Goal: Task Accomplishment & Management: Use online tool/utility

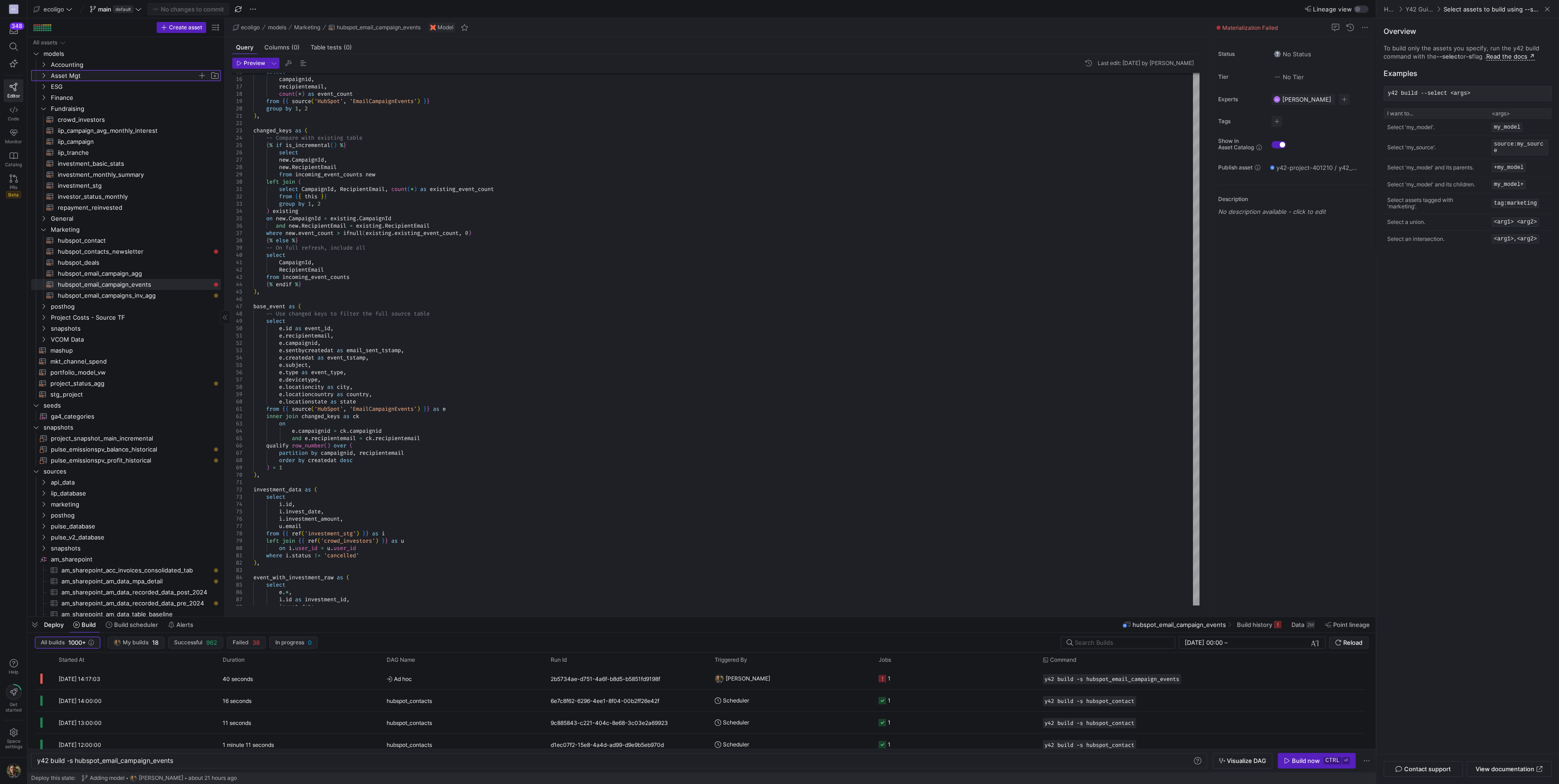
click at [44, 74] on icon "Press SPACE to select this row." at bounding box center [44, 75] width 7 height 5
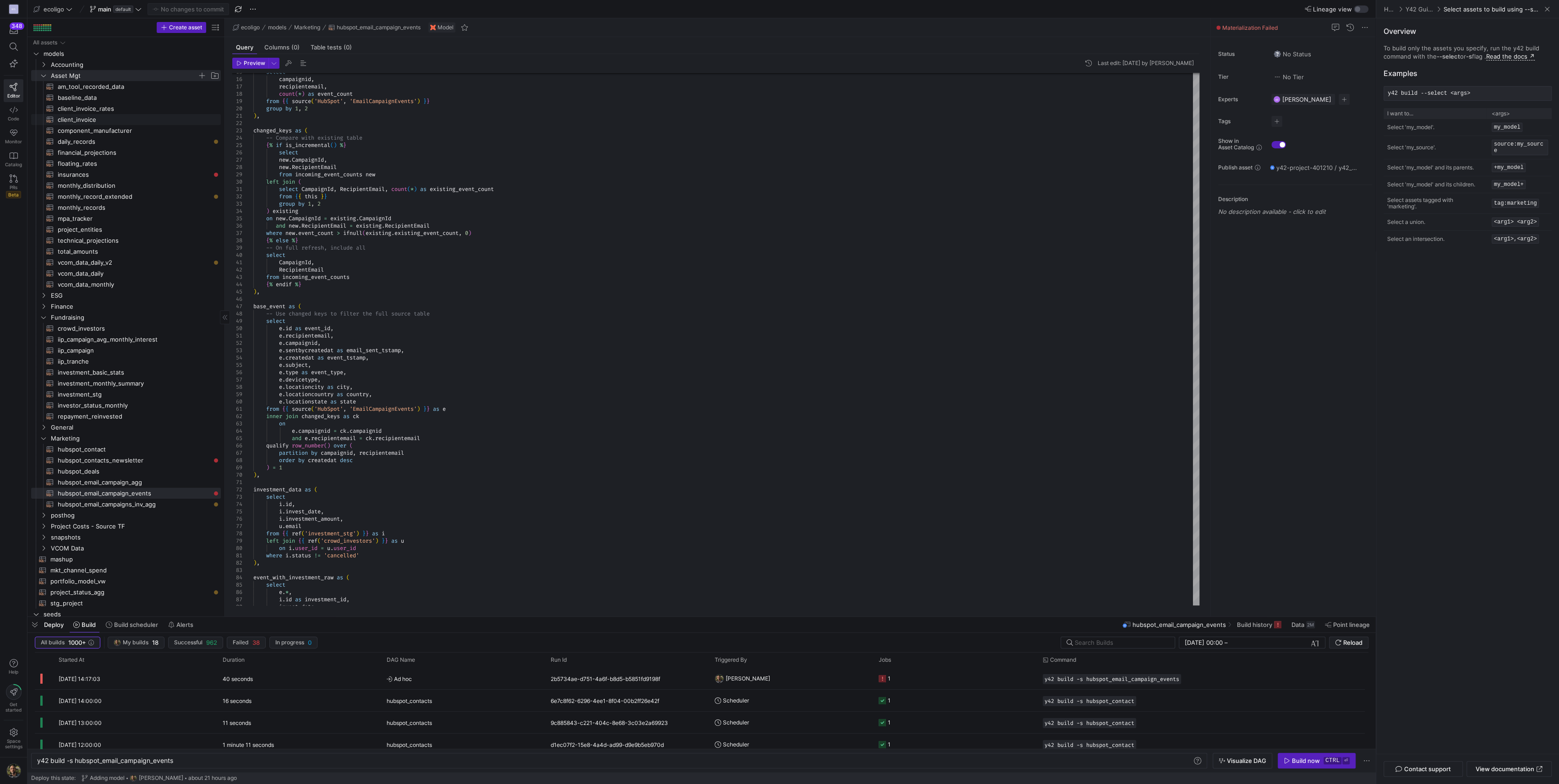
click at [71, 122] on span "client_invoice​​​​​​​​​​" at bounding box center [134, 119] width 153 height 10
type textarea "{{ config( materialized='table', schema = 'schema_asset_mgt' ) }} WITH client_i…"
type textarea "y42 build -s client_invoice"
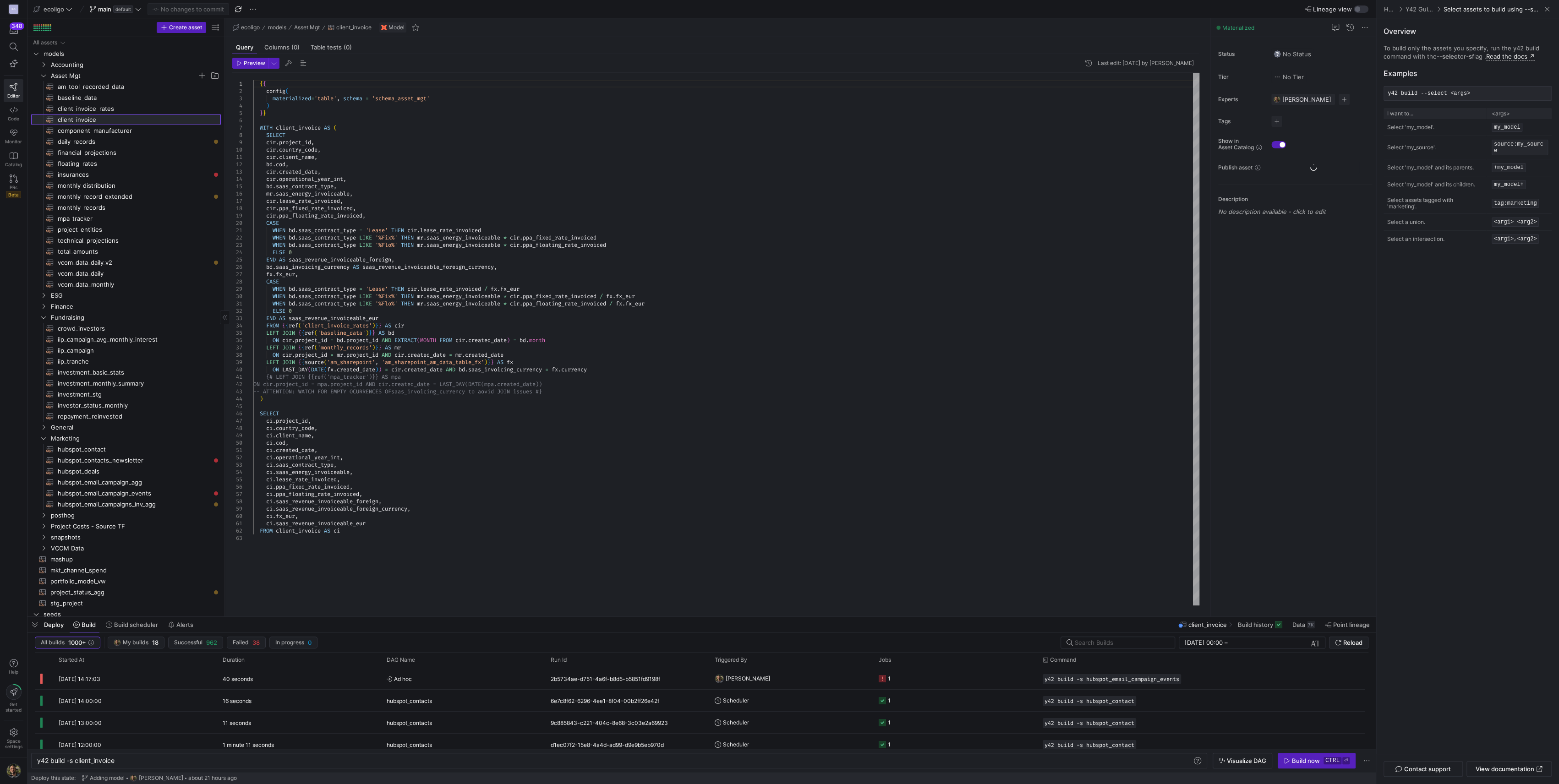
scroll to position [0, 78]
click at [74, 105] on span "client_invoice_rates​​​​​​​​​​" at bounding box center [134, 108] width 153 height 10
type textarea "{{ config( materialized='table', schema = 'schema_asset_mgt' ) }} SELECT fr.pro…"
type textarea "y42 build -s client_invoice_rates"
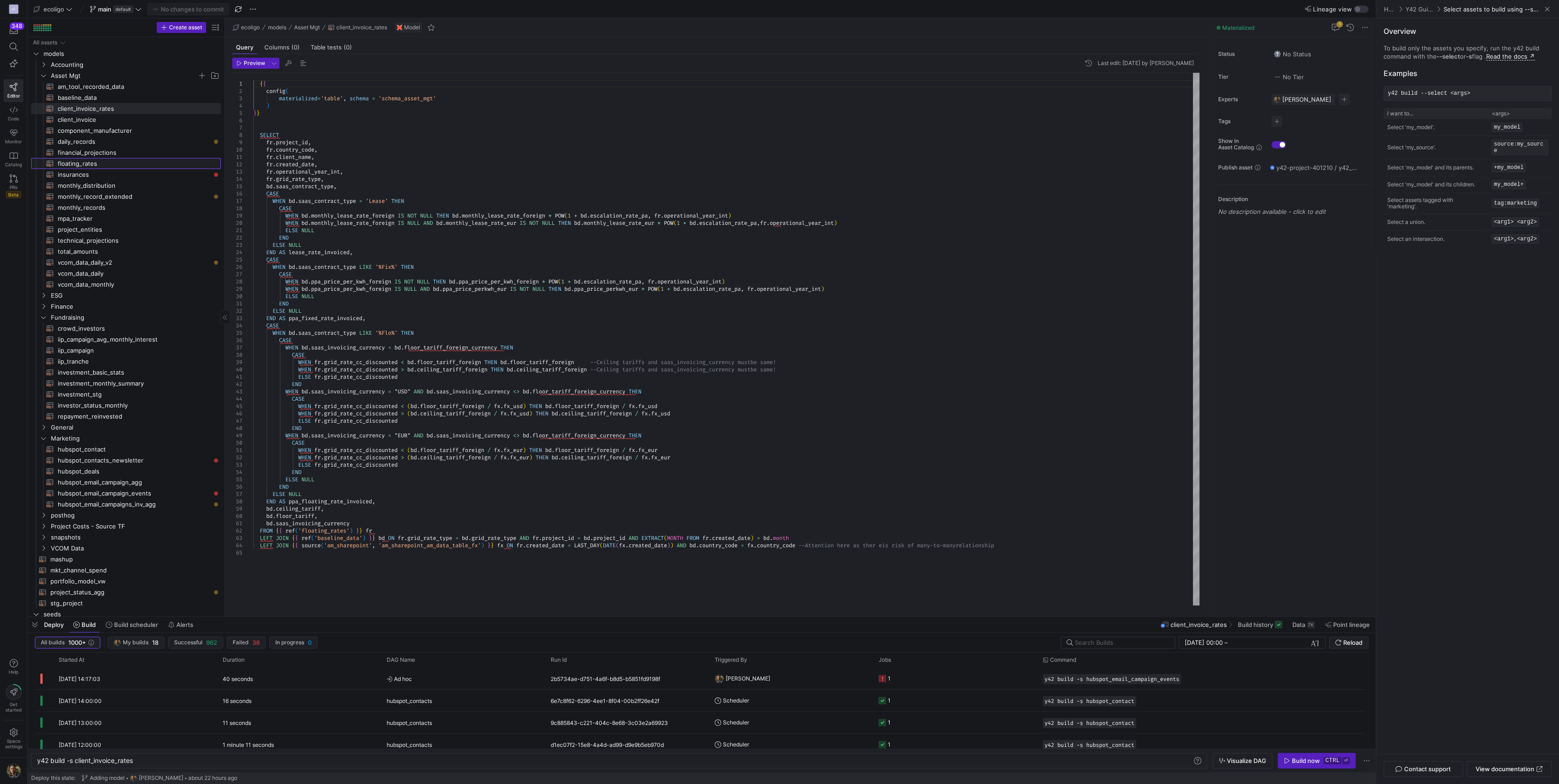
click at [82, 166] on span "floating_rates​​​​​​​​​​" at bounding box center [134, 163] width 153 height 10
type textarea "{{ config( materialized='table', schema='schema_asset_mgt' ) }} SELECT mr.creat…"
type textarea "y42 build -s floating_rates"
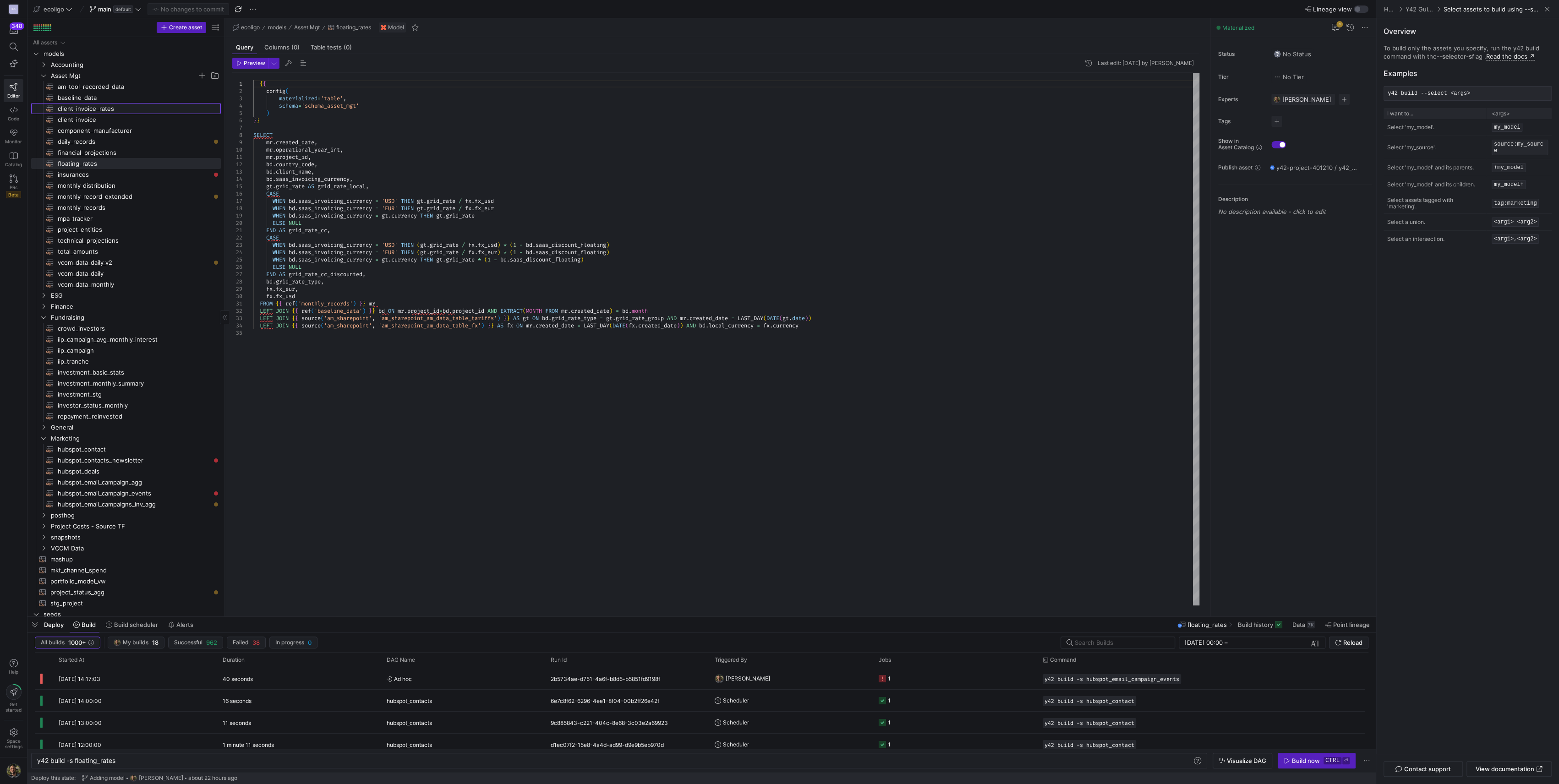
click at [120, 109] on span "client_invoice_rates​​​​​​​​​​" at bounding box center [134, 108] width 153 height 10
type textarea "{{ config( materialized='table', schema = 'schema_asset_mgt' ) }} SELECT fr.pro…"
type textarea "y42 build -s client_invoice_rates"
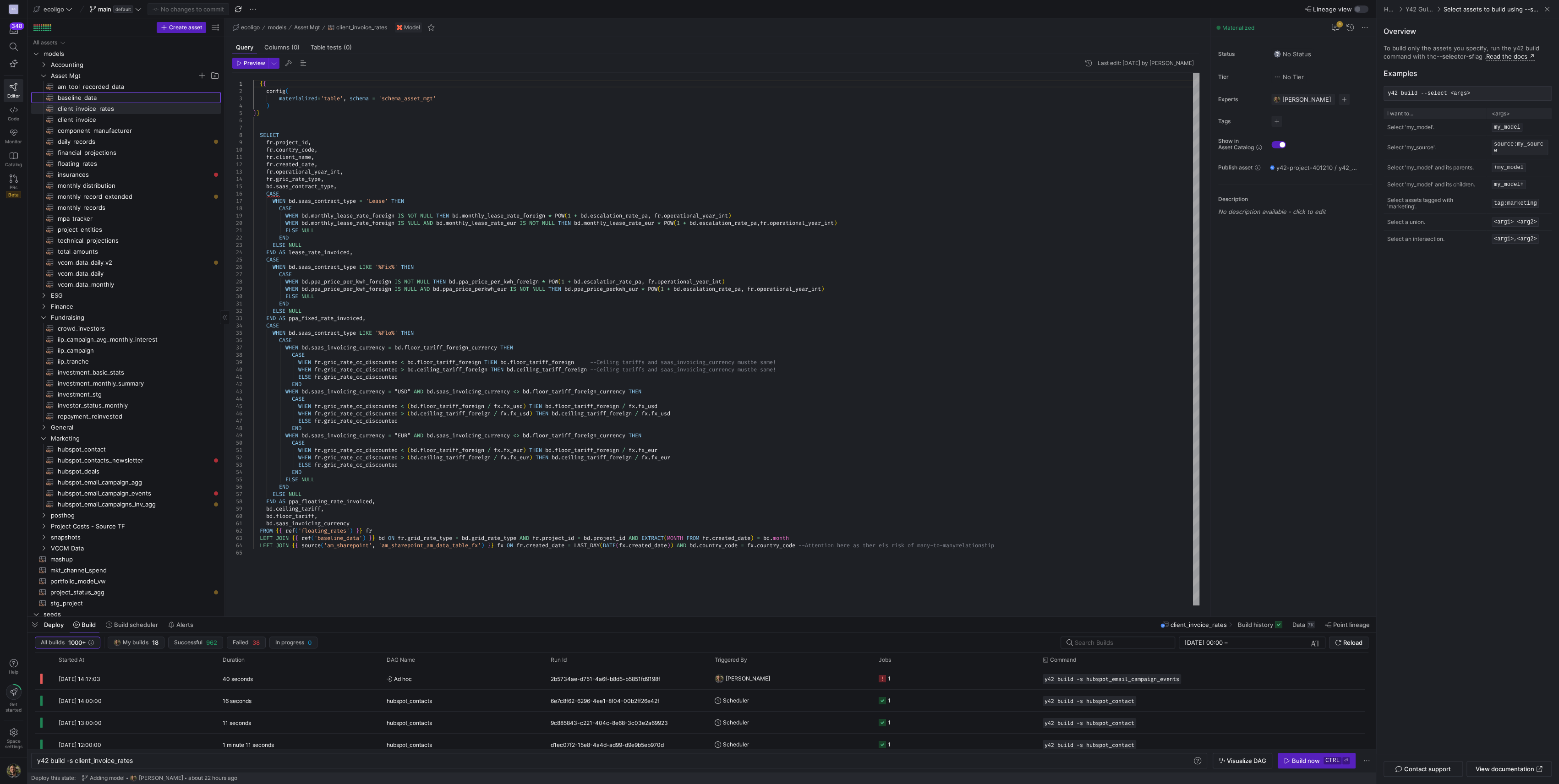
click at [77, 96] on span "baseline_data​​​​​​​​​​" at bounding box center [134, 97] width 153 height 10
type textarea "{{ config( materialized='table', schema = 'schema_asset_mgt' ) }} WITH mashup_e…"
type textarea "y42 build -s baseline_data"
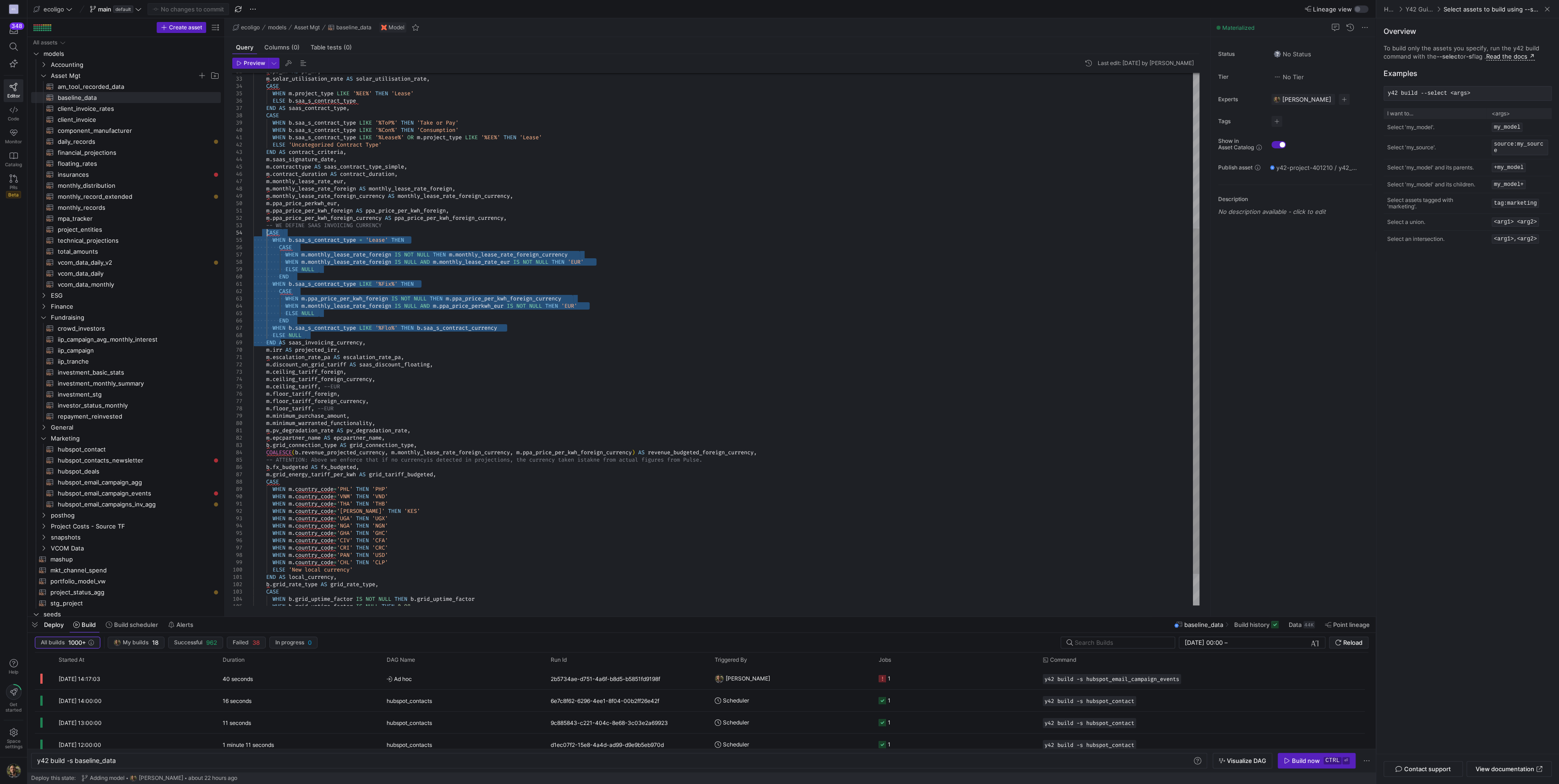
drag, startPoint x: 278, startPoint y: 340, endPoint x: 267, endPoint y: 230, distance: 110.5
click at [267, 230] on div "WHEN b . saa_s_contract_type LIKE '%ToP%' THEN 'Take or Pay' WHEN b . saa_s_con…" at bounding box center [726, 243] width 946 height 821
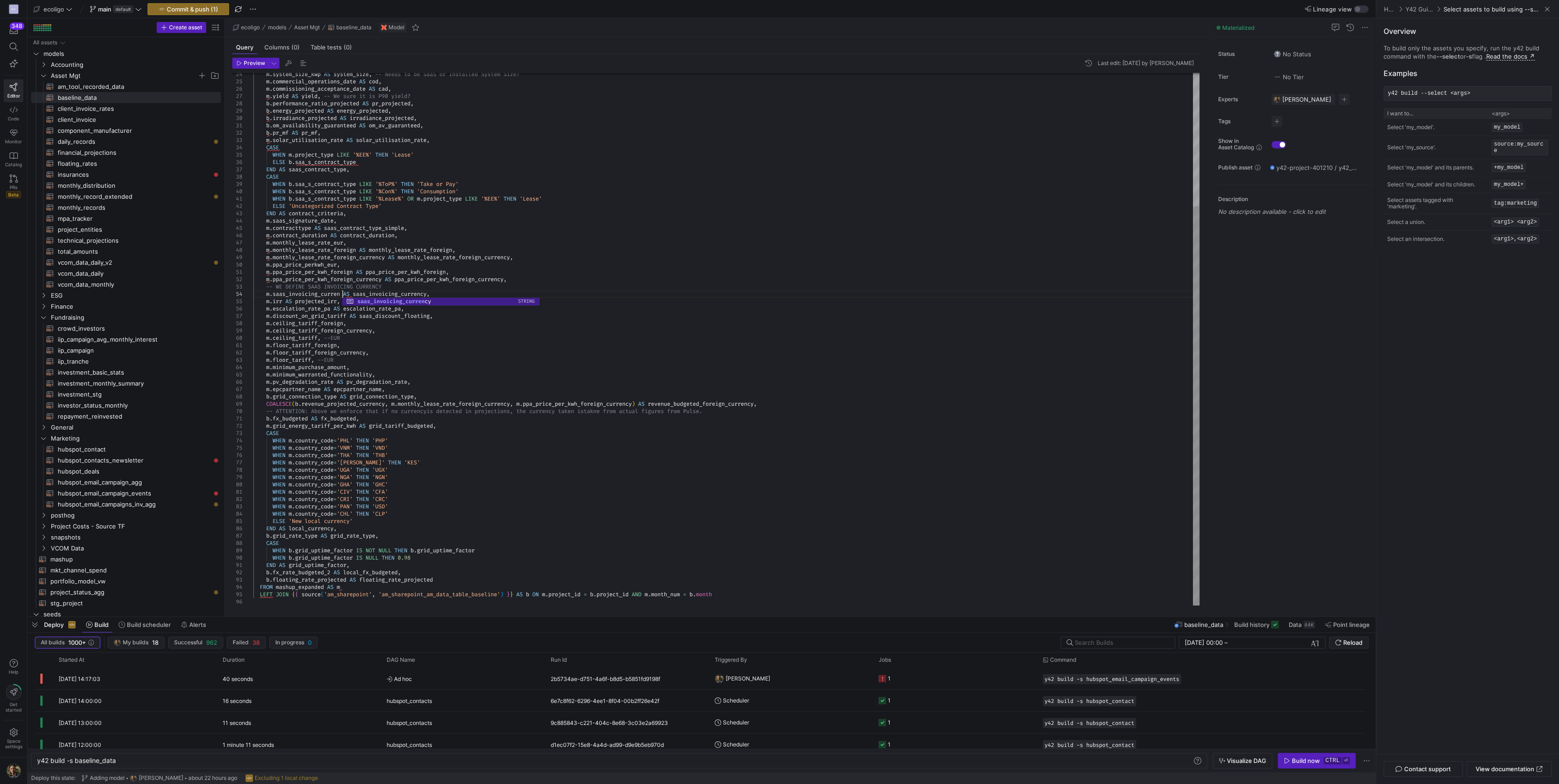
scroll to position [22, 95]
drag, startPoint x: 451, startPoint y: 291, endPoint x: 350, endPoint y: 295, distance: 101.1
click at [350, 295] on div "WHEN b . saa_s_contract_type LIKE '%ToP%' THEN 'Take or Pay' WHEN b . saa_s_con…" at bounding box center [726, 250] width 946 height 711
click at [61, 557] on span "mashup​​​​​​​​​​" at bounding box center [130, 559] width 160 height 10
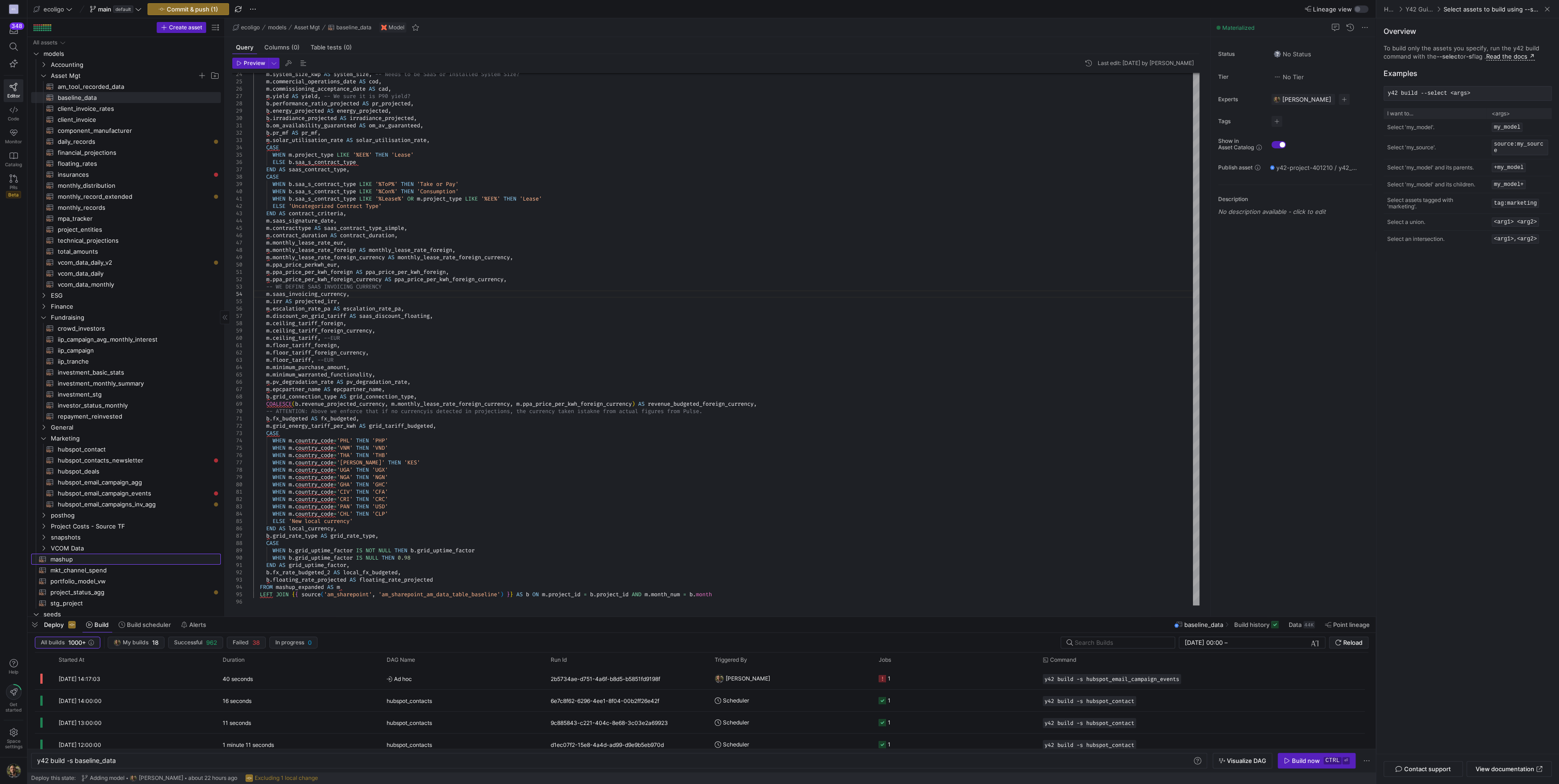
type textarea "{{ config( materialized='table' ) }} With cte_activity as ( select * from ( sel…"
type textarea "y42 build -s mashup"
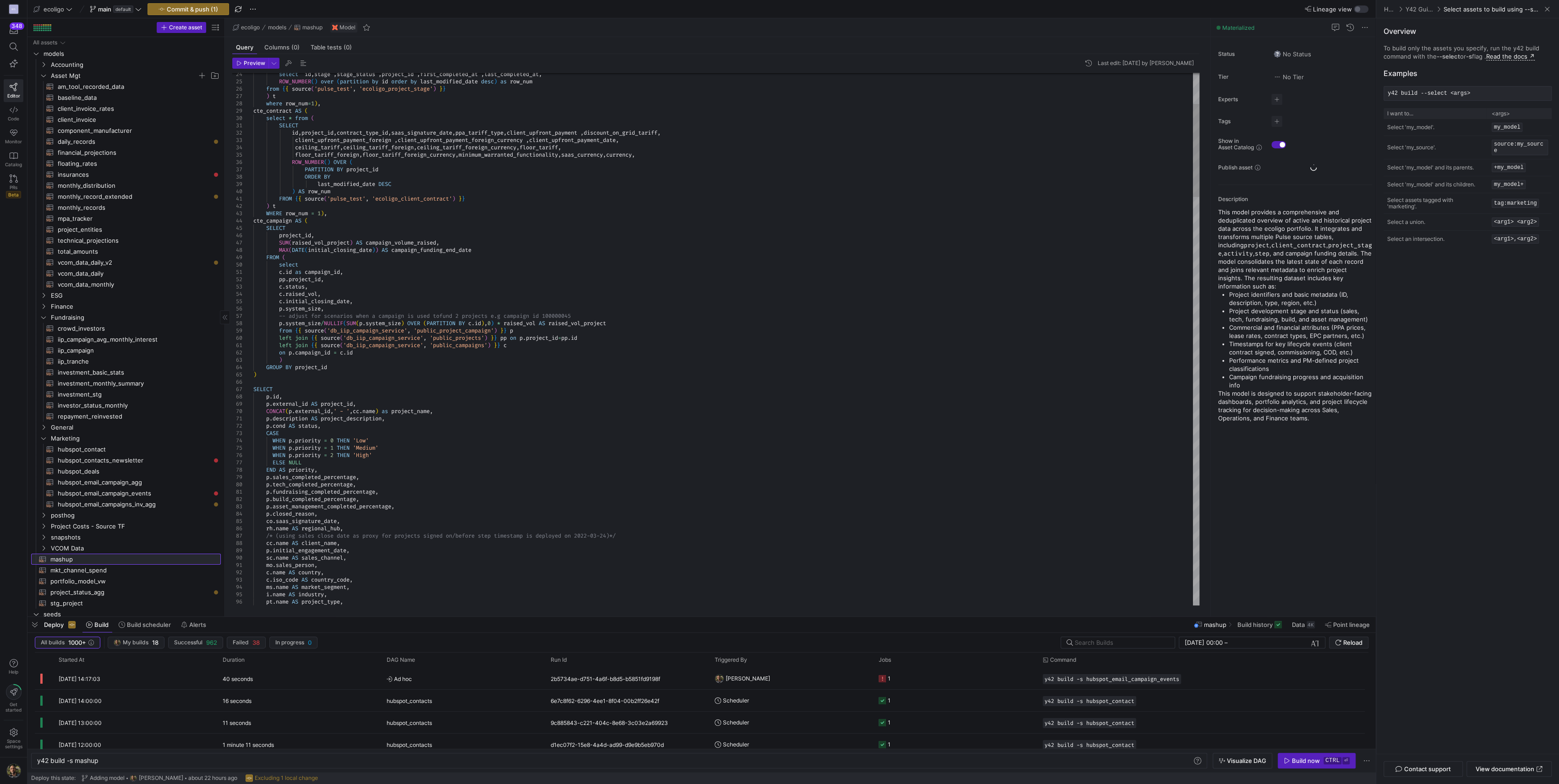
scroll to position [0, 61]
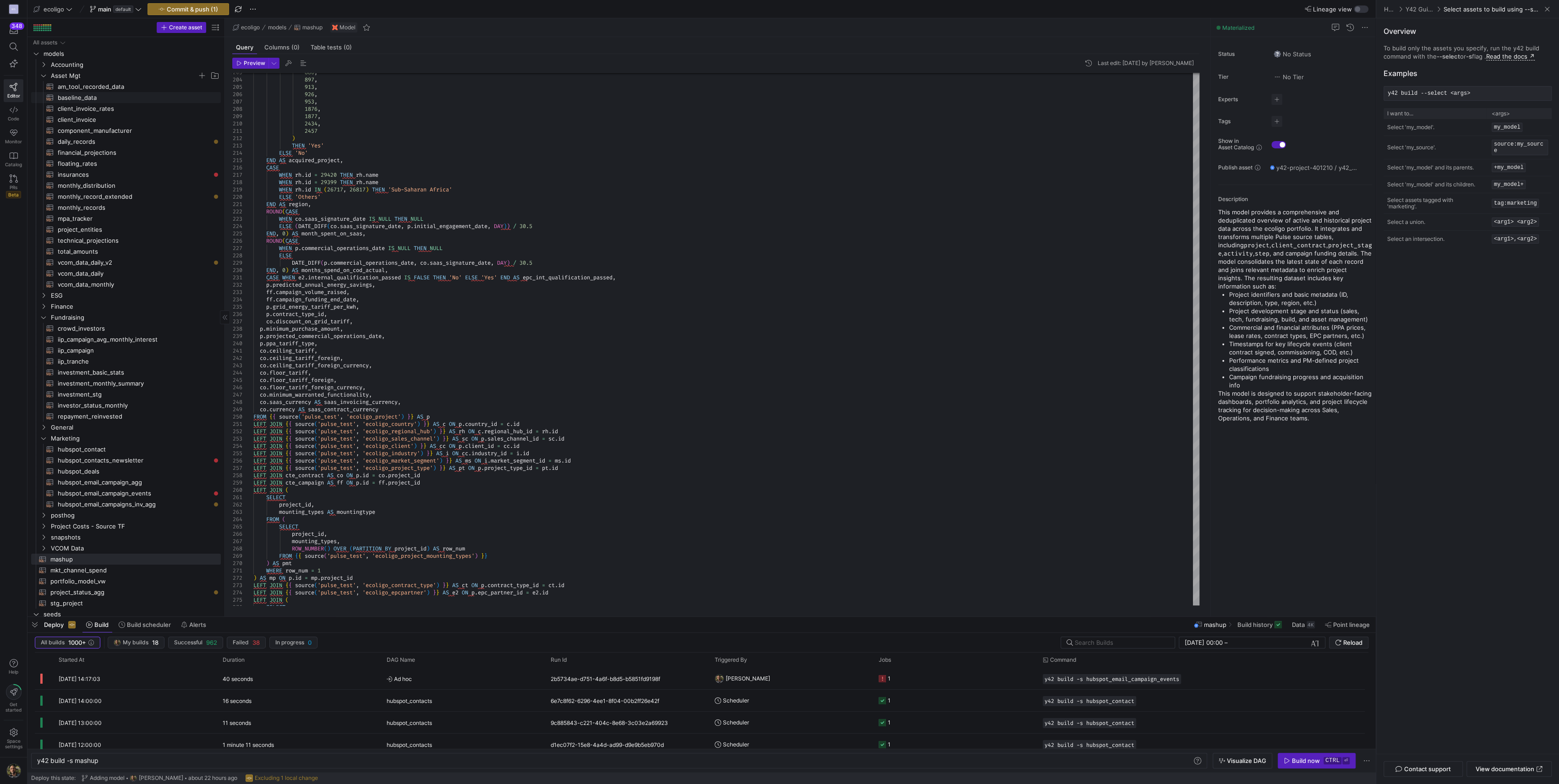
click at [86, 95] on span "baseline_data​​​​​​​​​​" at bounding box center [134, 97] width 153 height 10
type textarea "{{ config( materialized='table', schema = 'schema_asset_mgt' ) }} WITH mashup_e…"
type textarea "y42 build -s baseline_data"
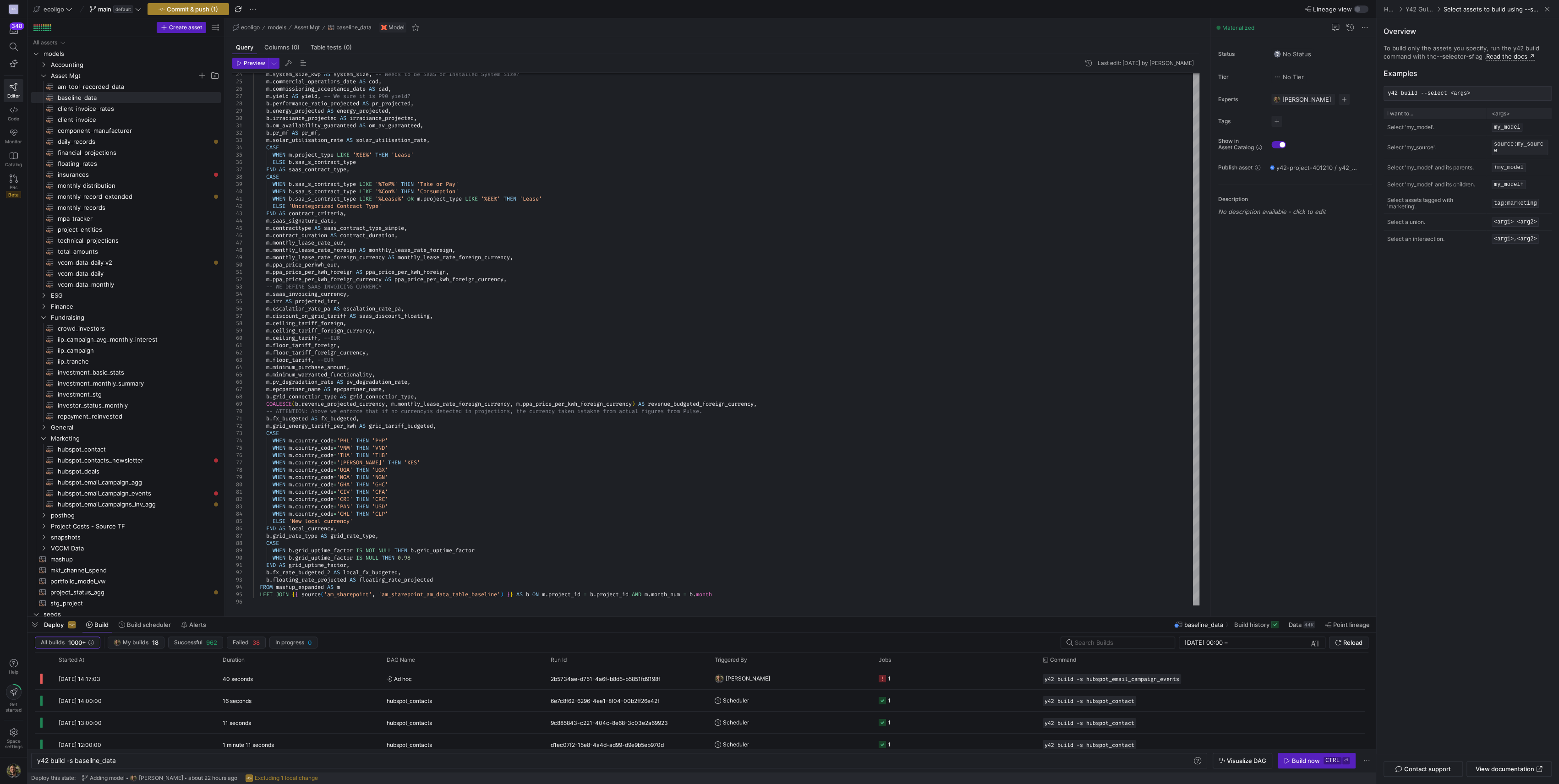
click at [188, 4] on span "button" at bounding box center [188, 9] width 80 height 11
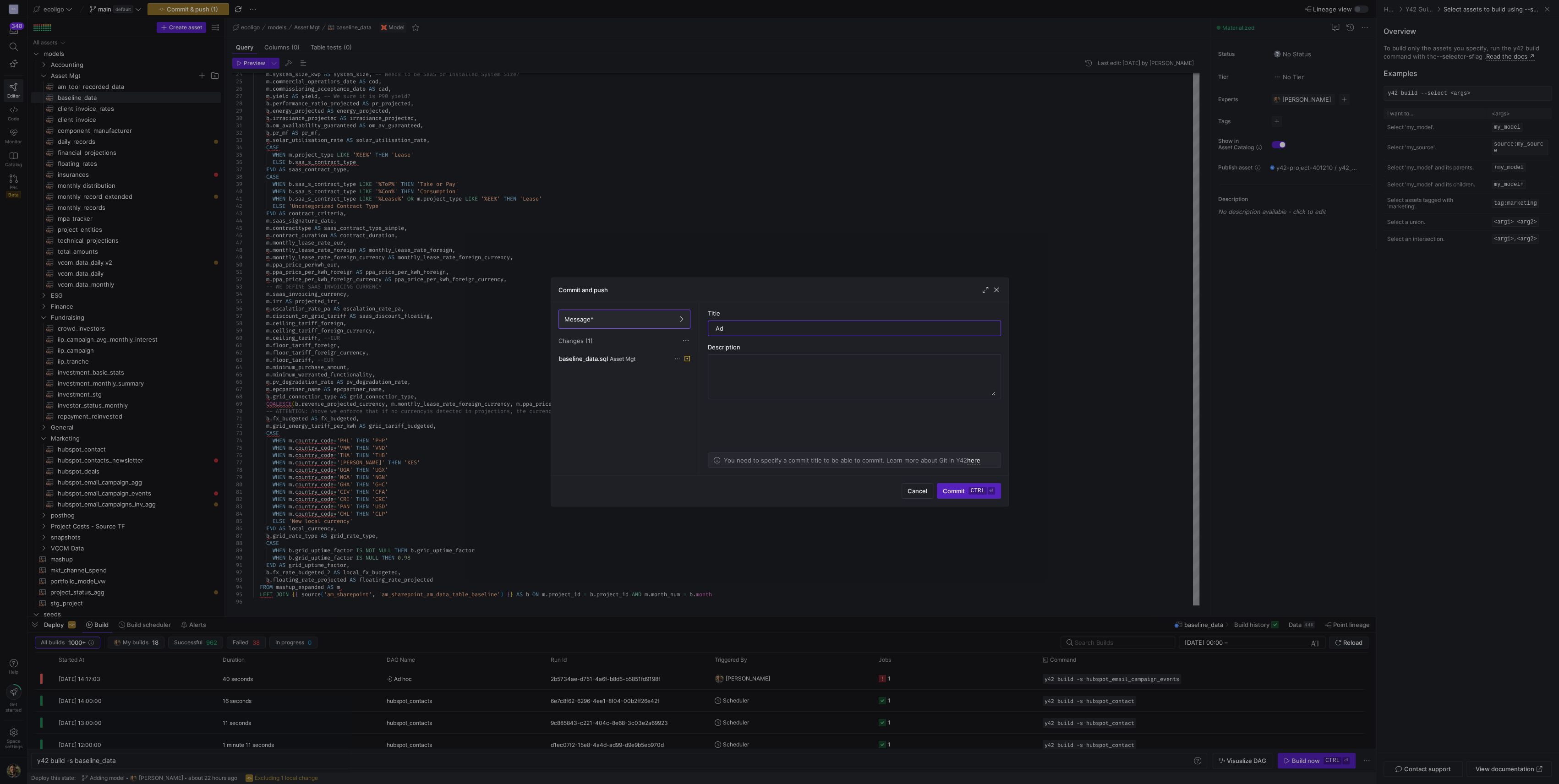
type input "A"
type input "Editing "saas_invoicing_currency" on basleine data model"
click at [964, 496] on span "submit" at bounding box center [969, 491] width 63 height 15
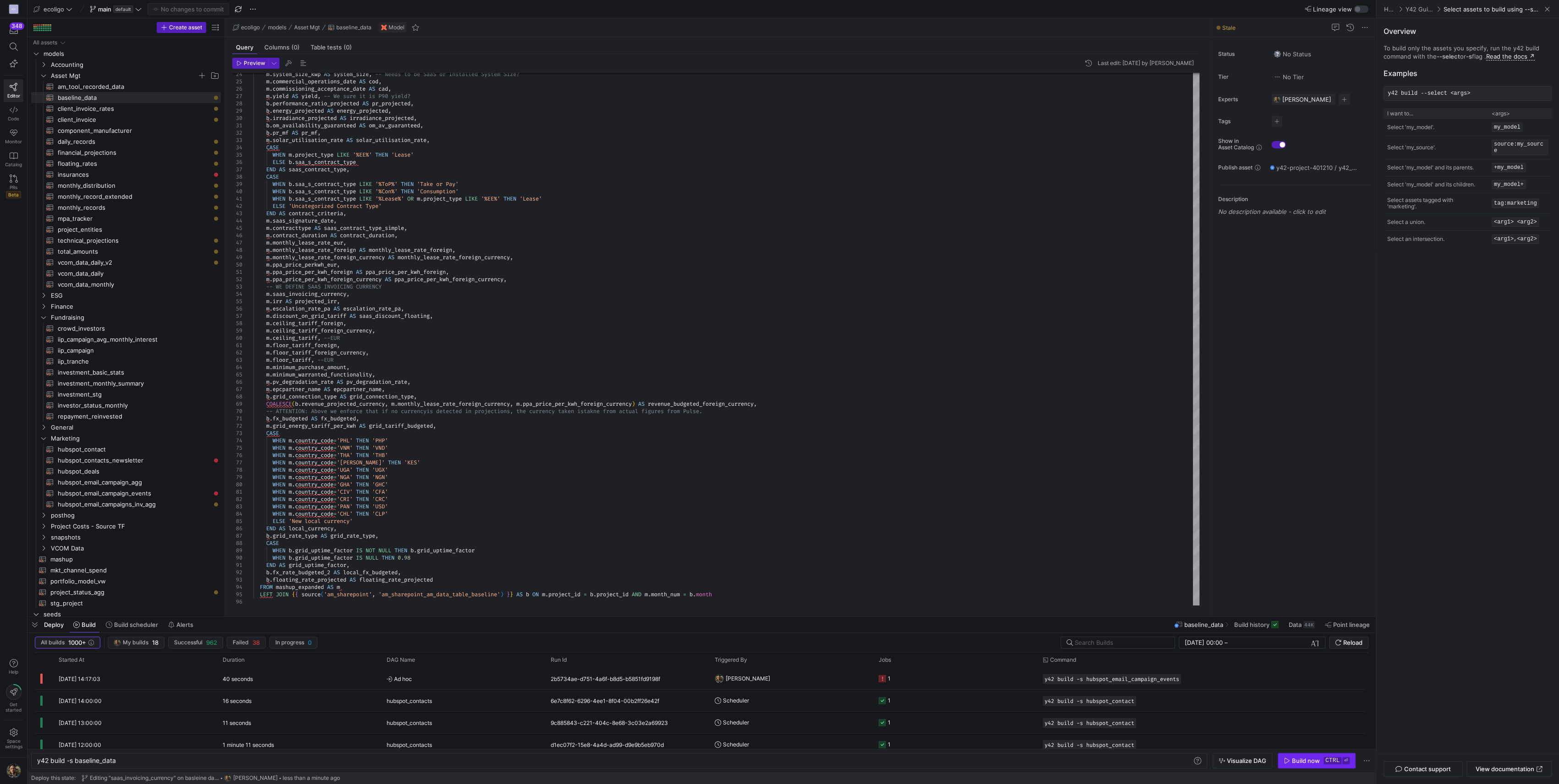
click at [1299, 759] on div "Build now" at bounding box center [1306, 760] width 28 height 7
click at [126, 764] on div "y42 build -s baseline_data" at bounding box center [614, 760] width 1155 height 7
type textarea "y42 build -s baseline_data+"
click at [1299, 757] on div "Build now" at bounding box center [1306, 760] width 28 height 7
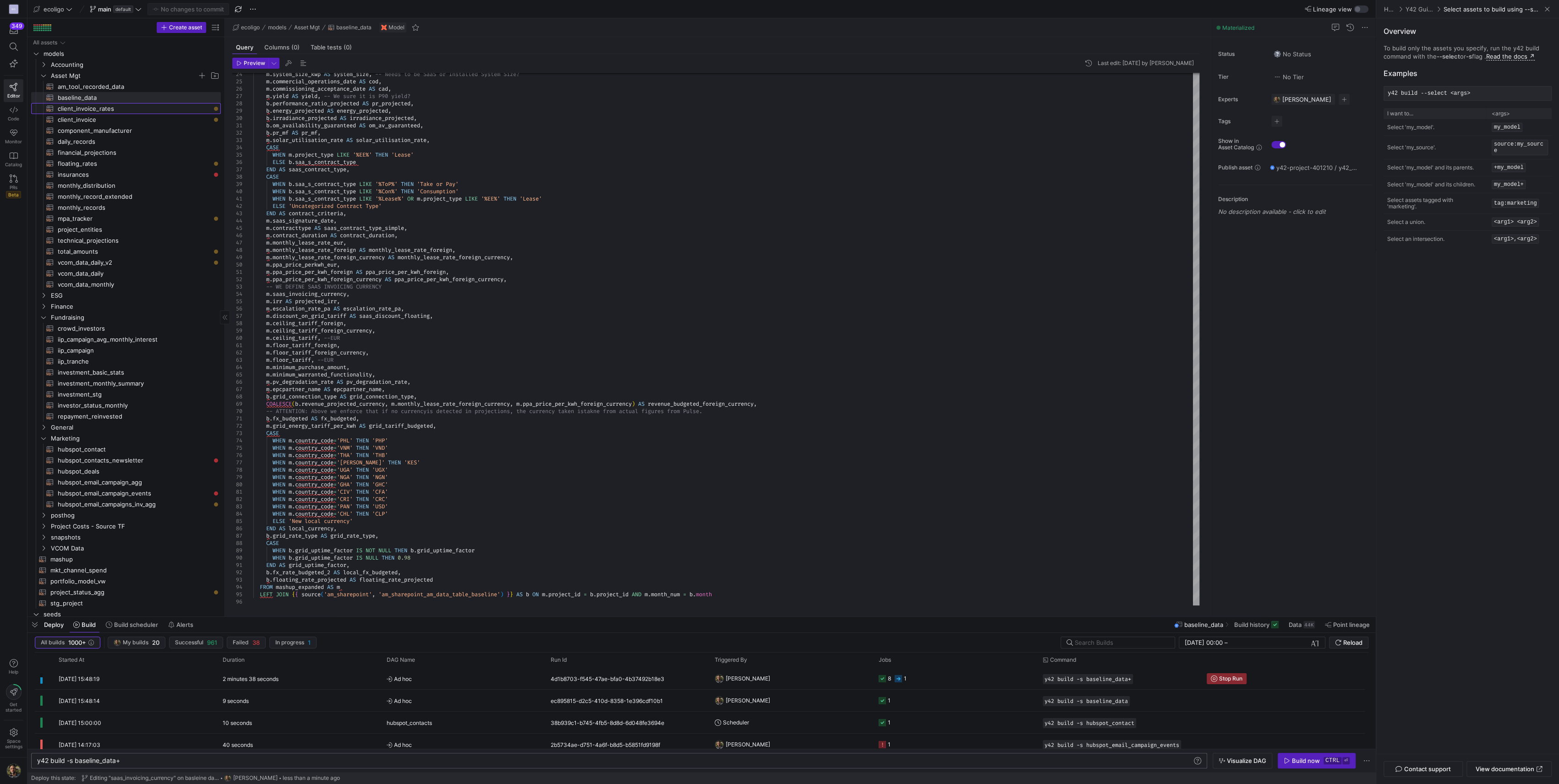
click at [89, 106] on span "client_invoice_rates​​​​​​​​​​" at bounding box center [134, 108] width 153 height 10
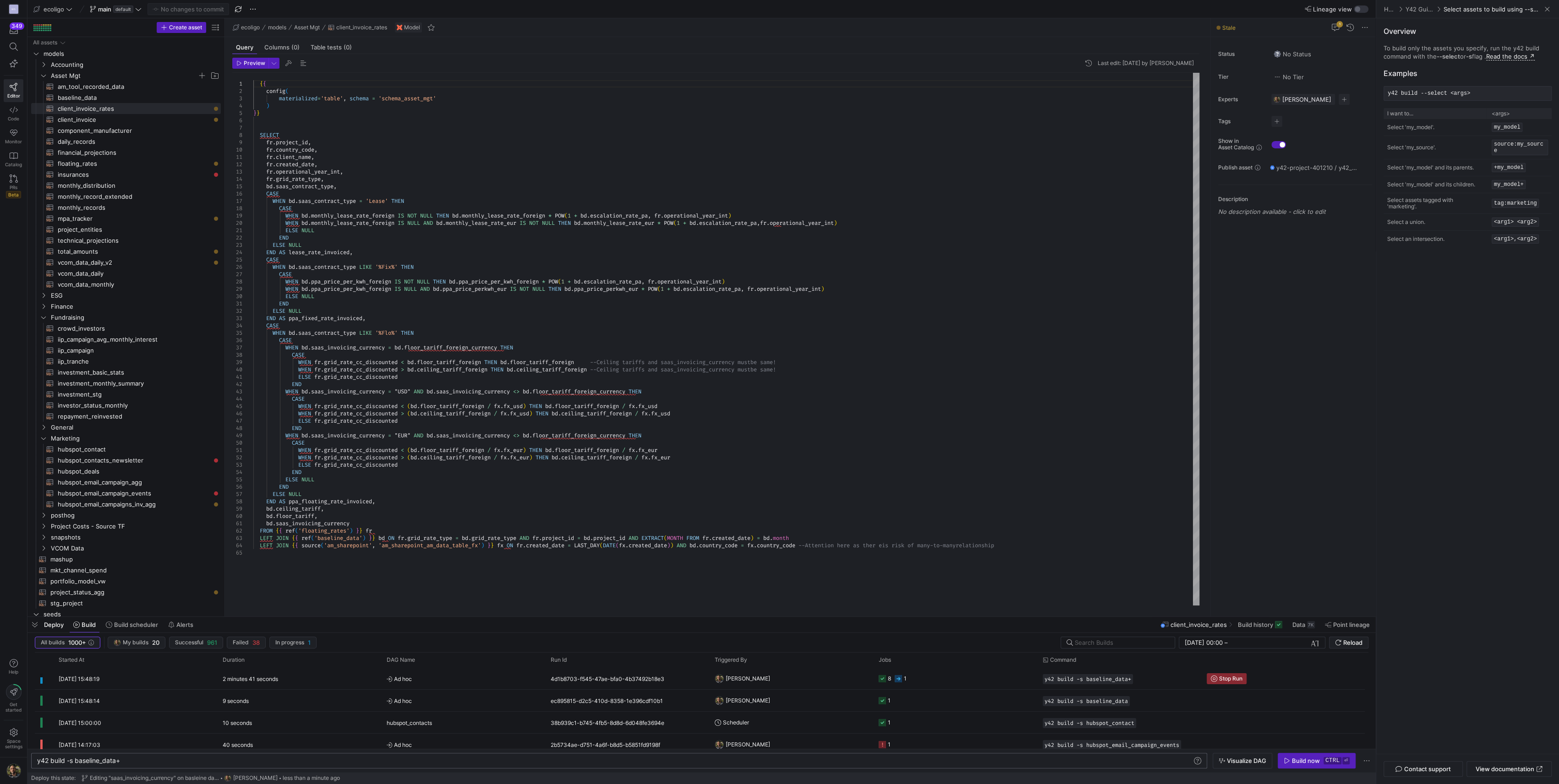
click at [1298, 750] on y42-orchestration-inline-build "y42 build -s baseline_data+ y42 build -s baseline_data+ Visualize DAG Build now…" at bounding box center [701, 760] width 1348 height 24
click at [1296, 764] on span "button" at bounding box center [1316, 760] width 77 height 15
click at [919, 675] on y42-job-status-cell-renderer "9 2" at bounding box center [955, 678] width 153 height 21
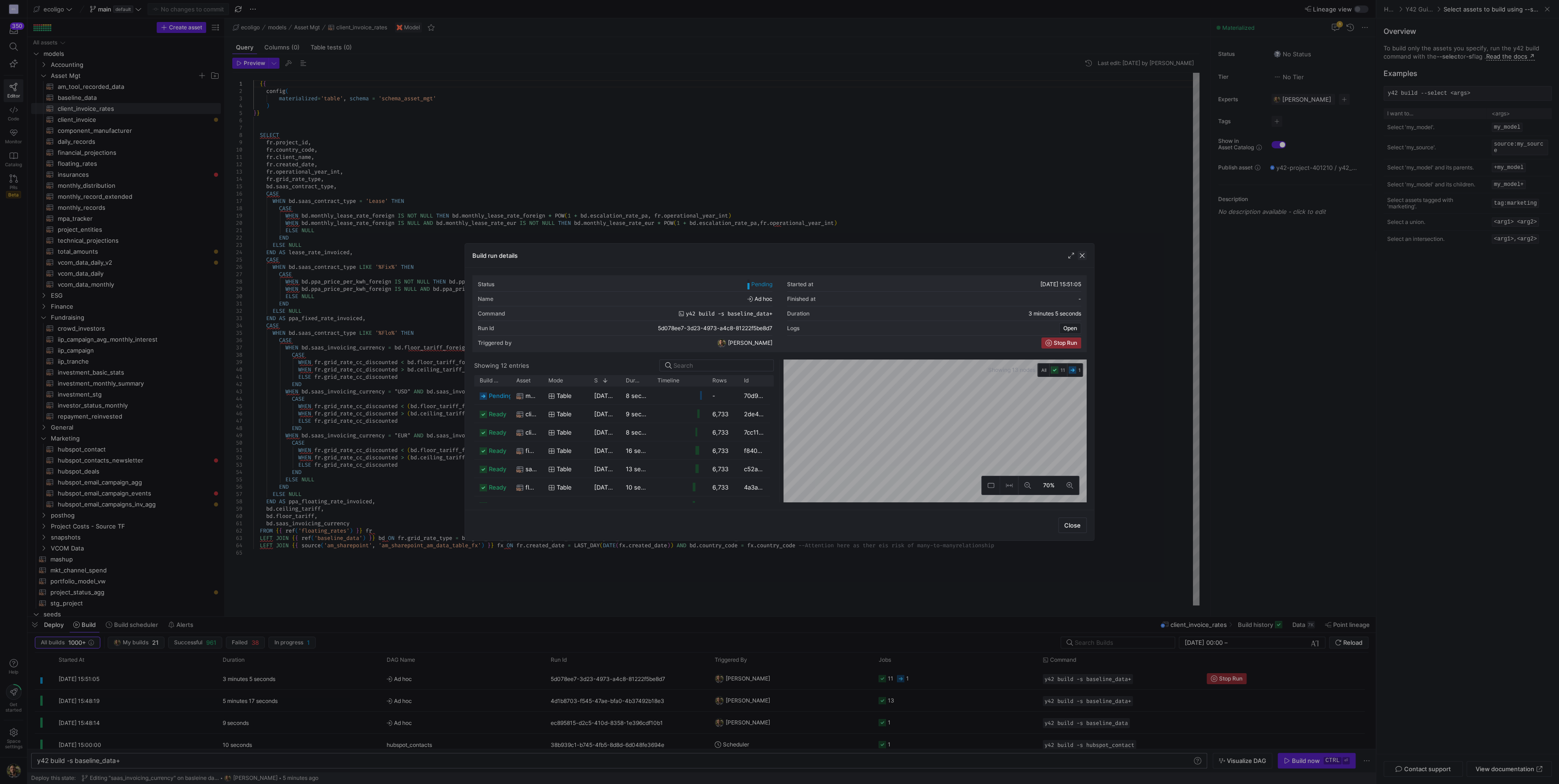
click at [1085, 253] on span "button" at bounding box center [1081, 255] width 9 height 9
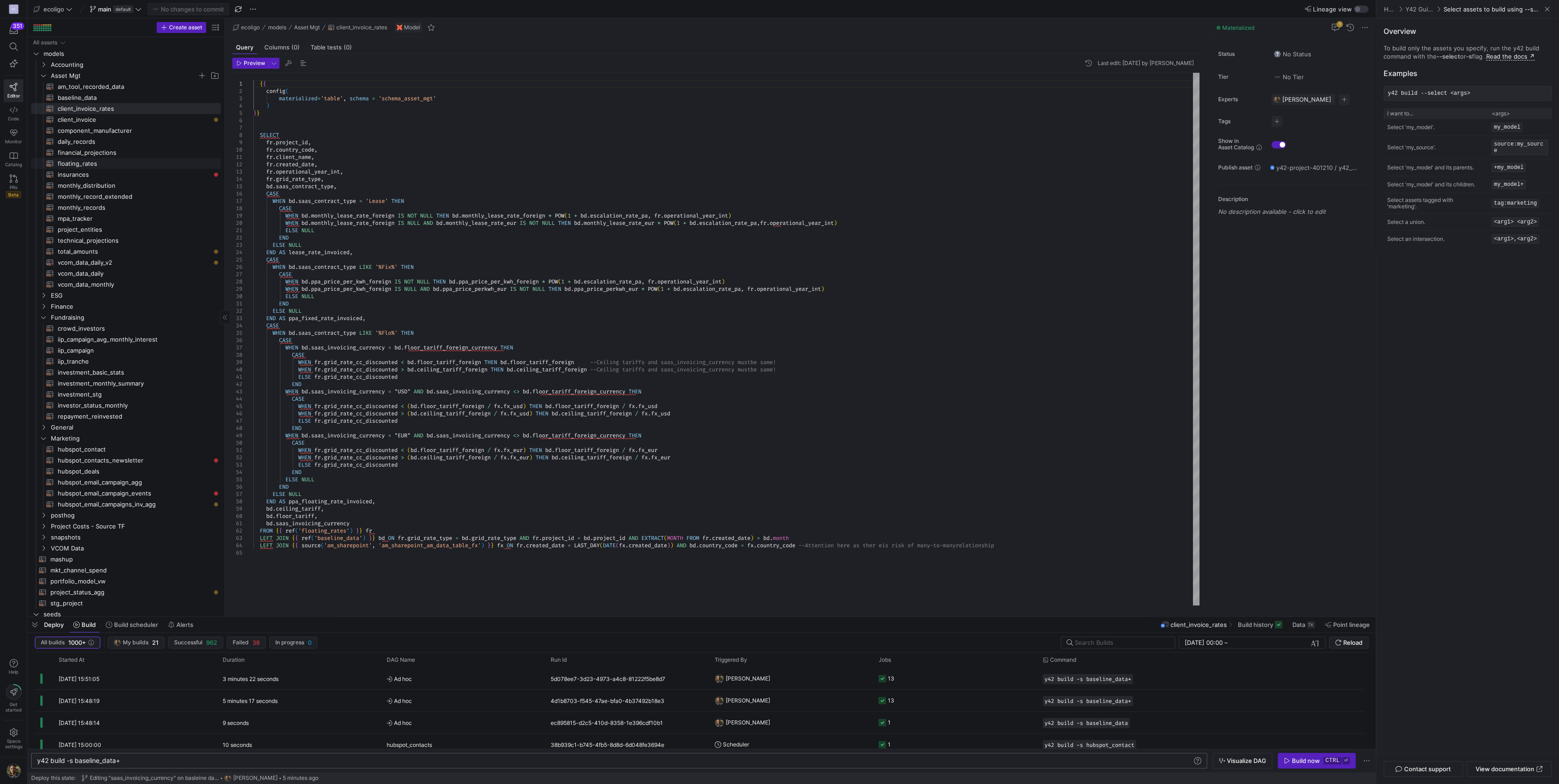
click at [82, 159] on span "floating_rates​​​​​​​​​​" at bounding box center [134, 163] width 153 height 10
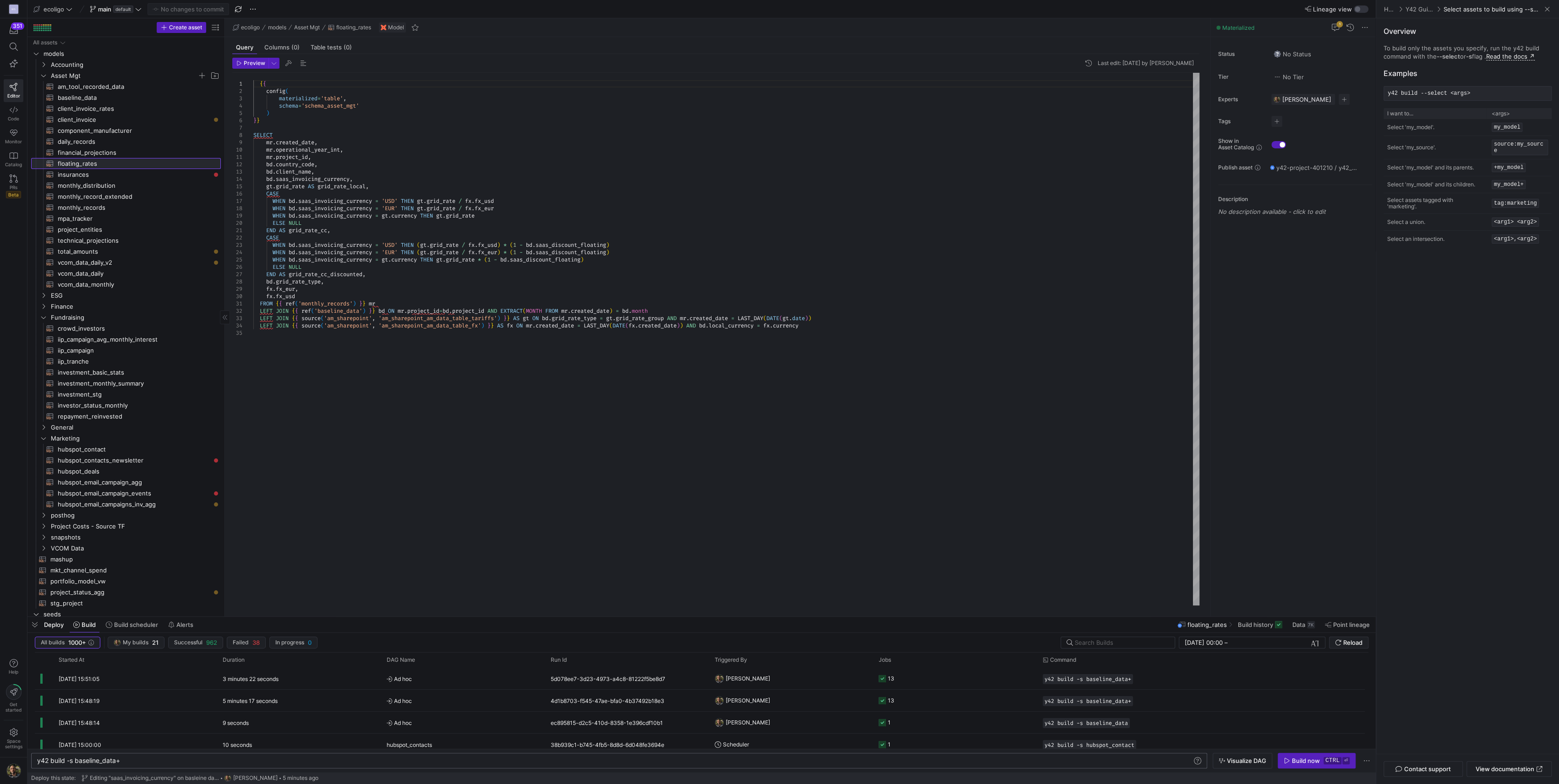
click at [103, 166] on span "floating_rates​​​​​​​​​​" at bounding box center [134, 163] width 153 height 10
click at [97, 110] on span "client_invoice_rates​​​​​​​​​​" at bounding box center [134, 108] width 153 height 10
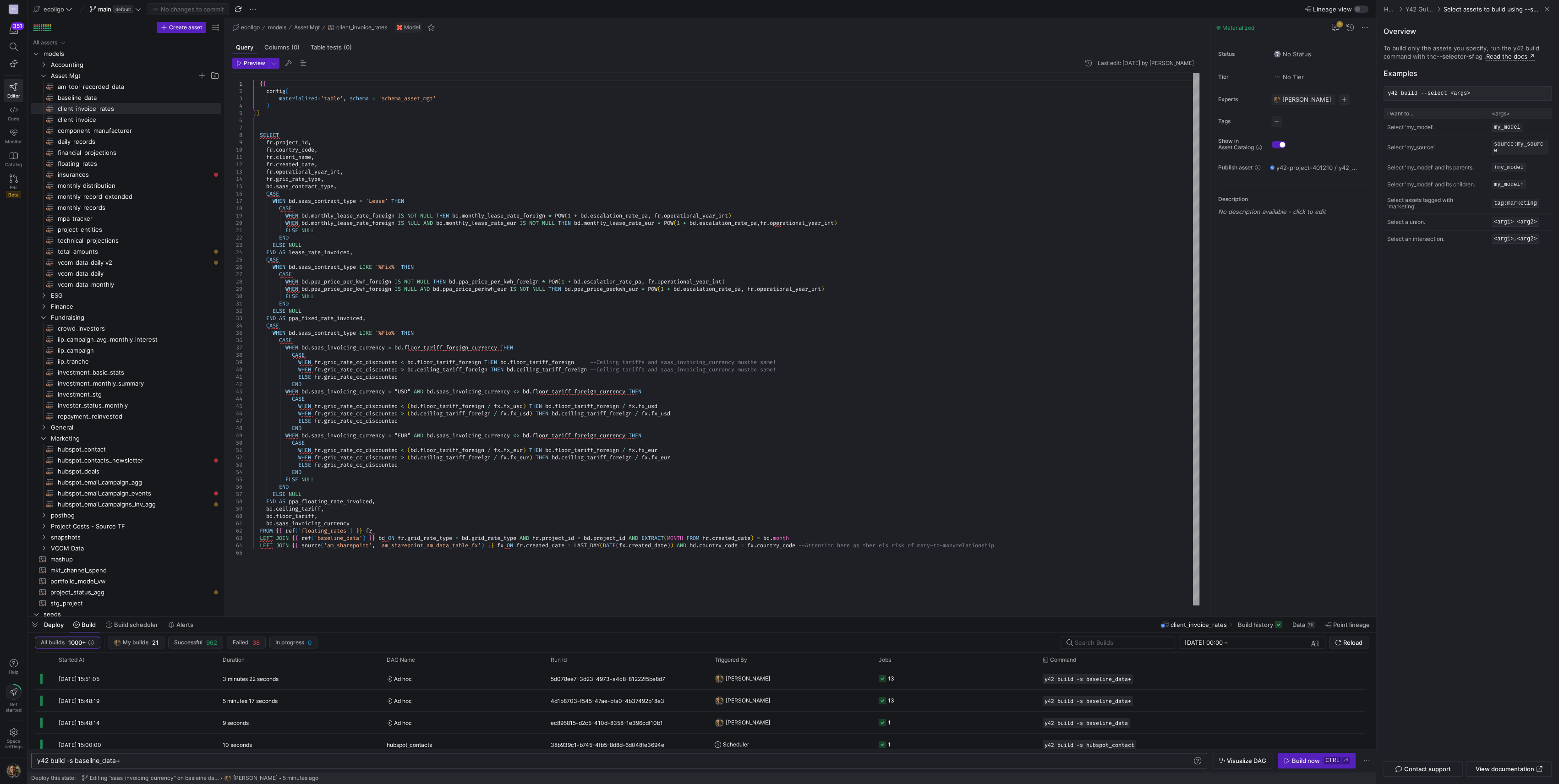
click at [272, 524] on div "{ { config ( materialized = 'table' , schema = 'schema_asset_mgt' ) } } SELECT …" at bounding box center [726, 339] width 946 height 532
type textarea "fr.saas_invoicing_currency FROM {{ ref('floating_rates') }} fr LEFT JOIN {{ ref…"
click at [181, 9] on span "Commit & push (1)" at bounding box center [192, 9] width 51 height 7
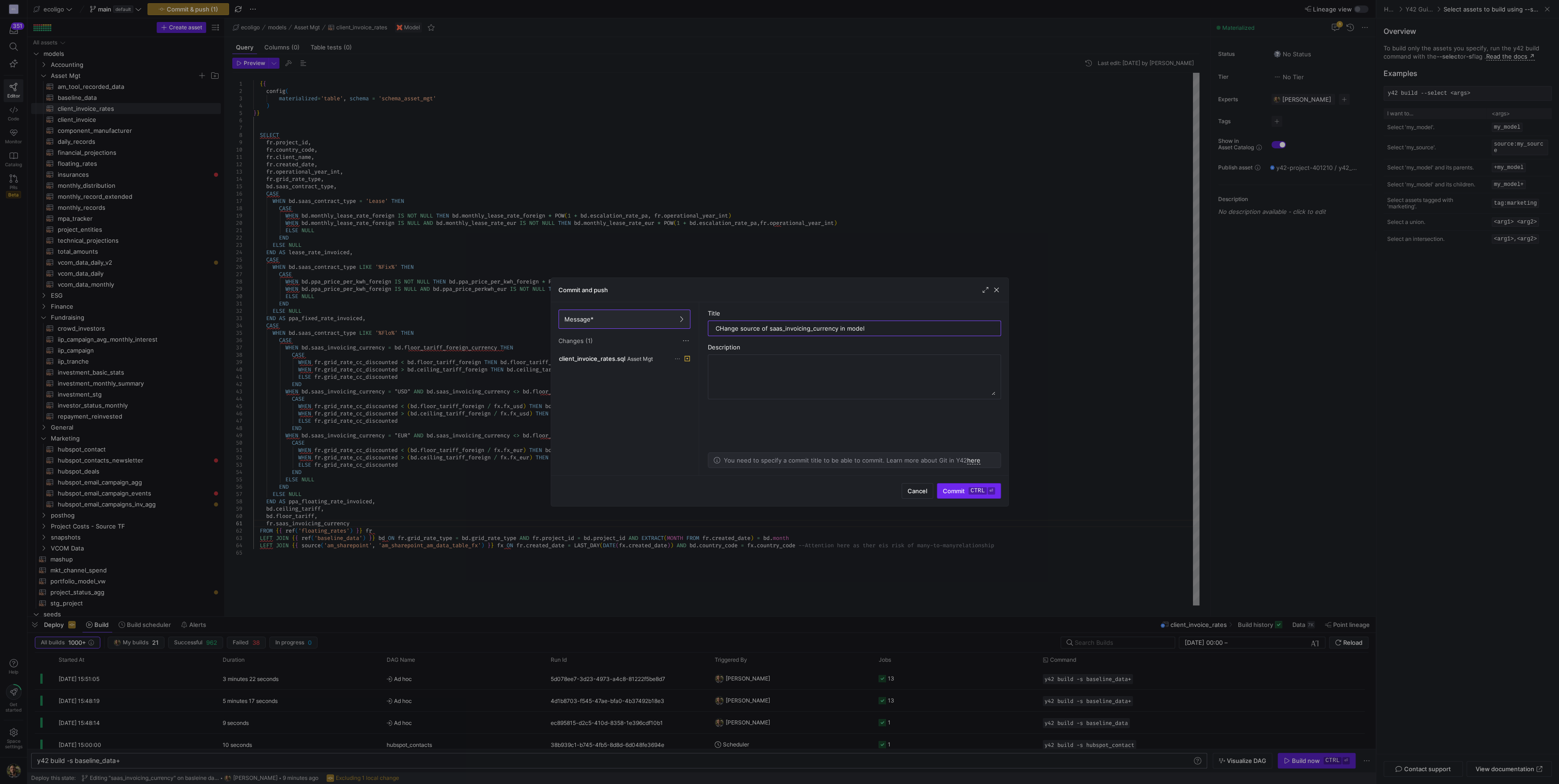
type input "CHange source of saas_invoicing_currency in model"
click at [949, 489] on span "Commit ctrl ⏎" at bounding box center [969, 491] width 52 height 7
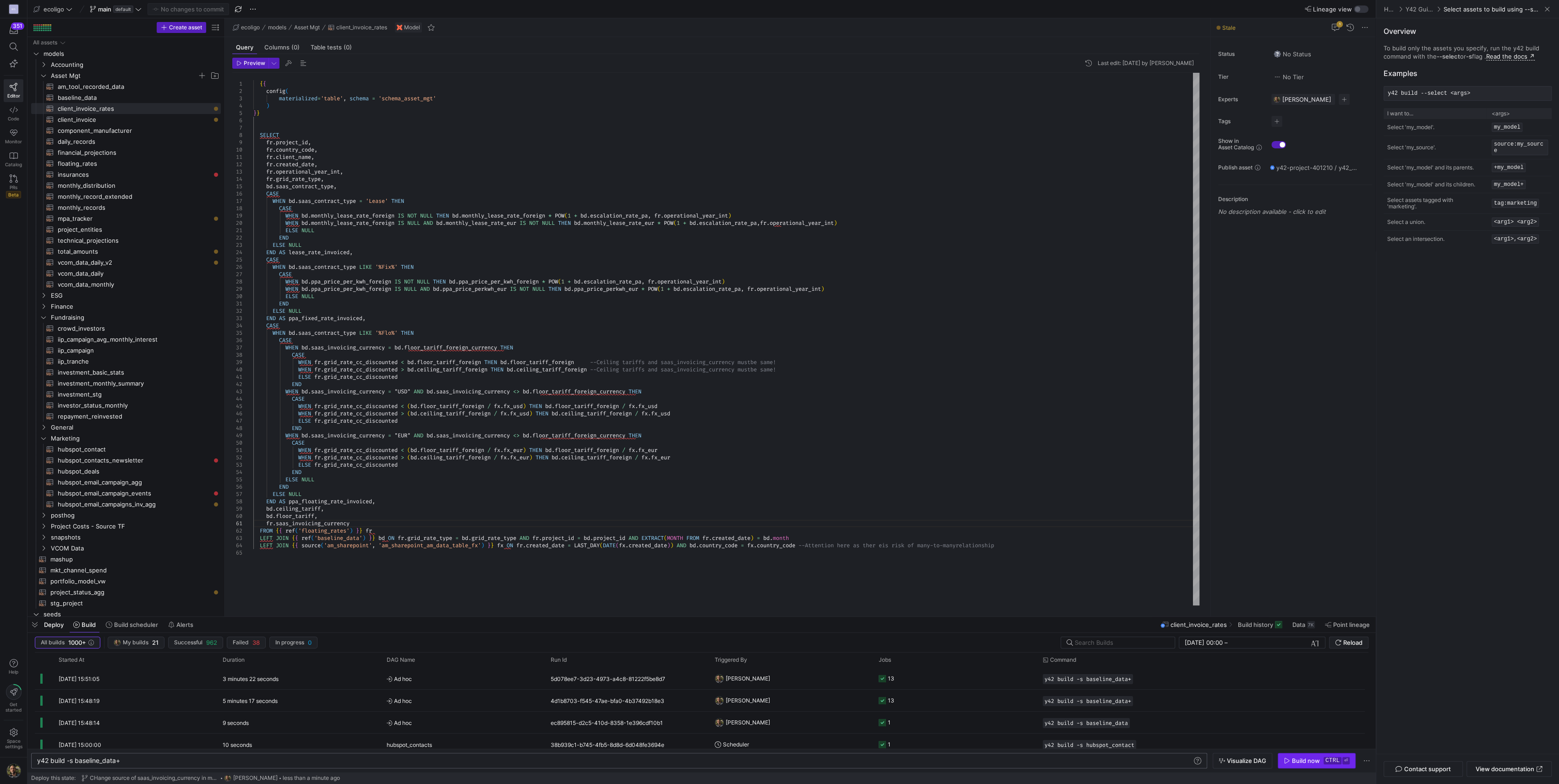
click at [1295, 759] on div "Build now" at bounding box center [1306, 760] width 28 height 7
click at [448, 266] on div "{ { config ( materialized = 'table' , schema = 'schema_asset_mgt' ) } } SELECT …" at bounding box center [726, 339] width 946 height 532
click at [1287, 765] on span "button" at bounding box center [1316, 760] width 77 height 15
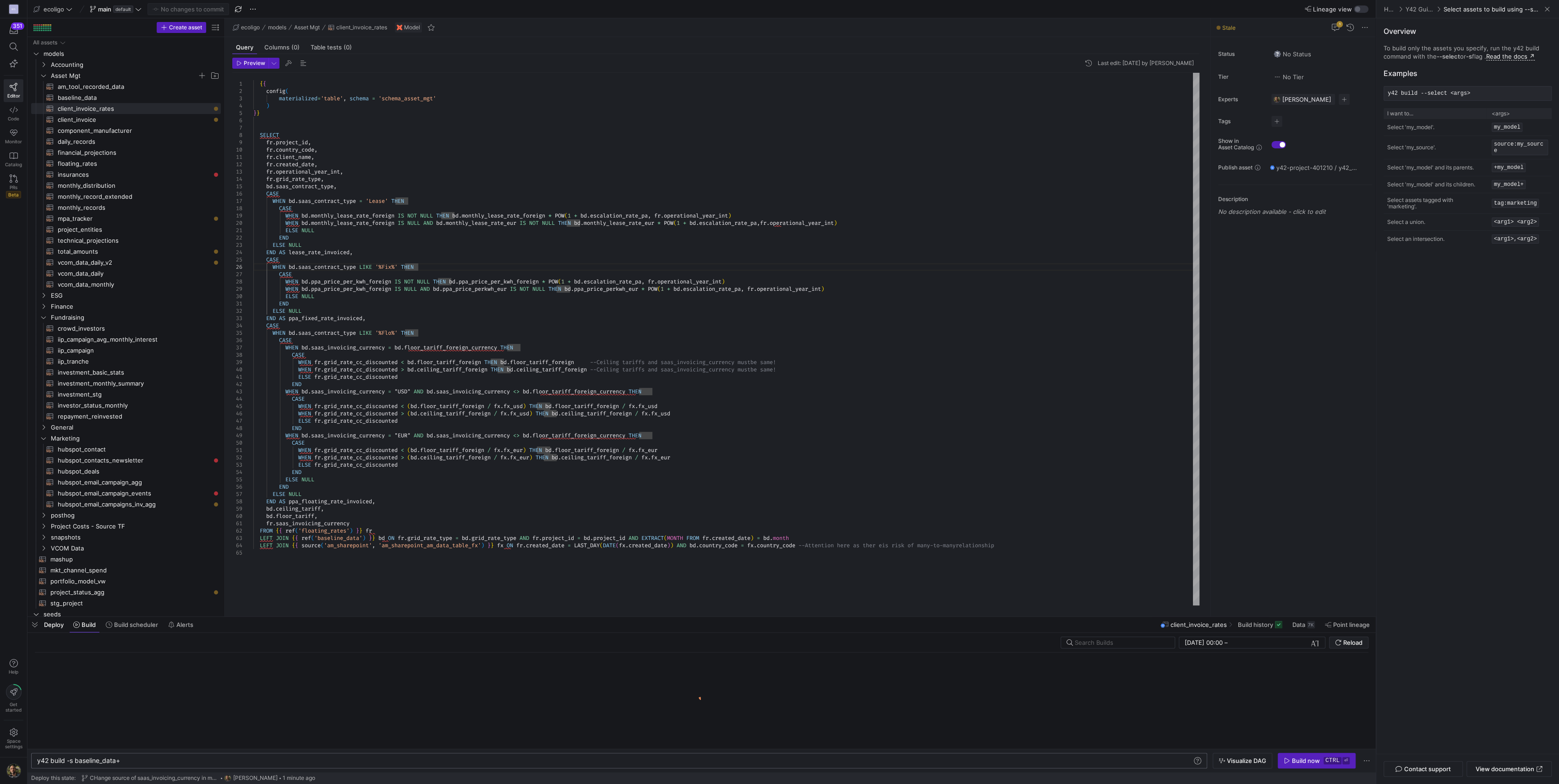
click at [280, 757] on div "y42 build -s baseline_data+" at bounding box center [614, 760] width 1155 height 7
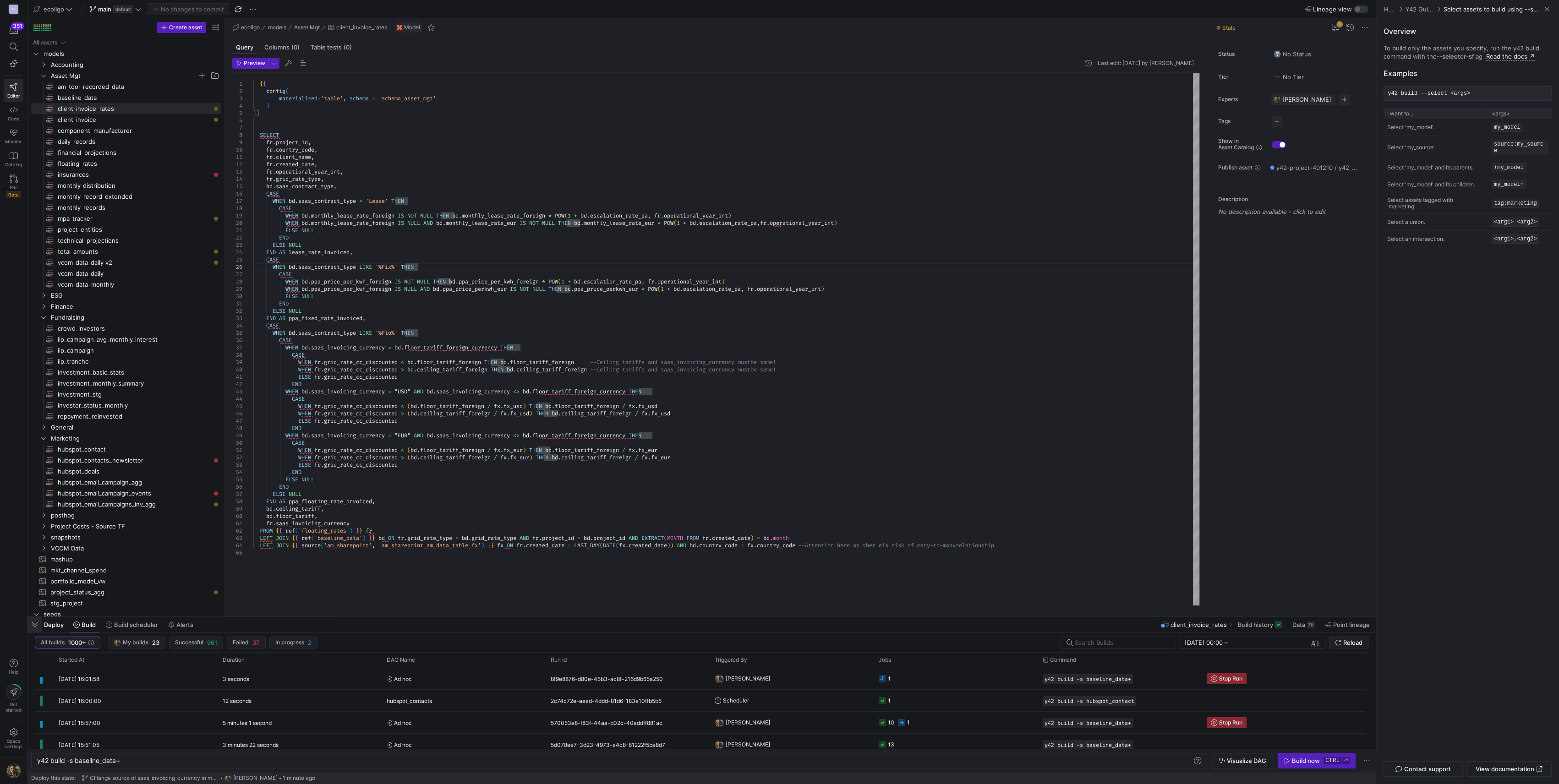
click at [41, 625] on span "button" at bounding box center [34, 625] width 15 height 16
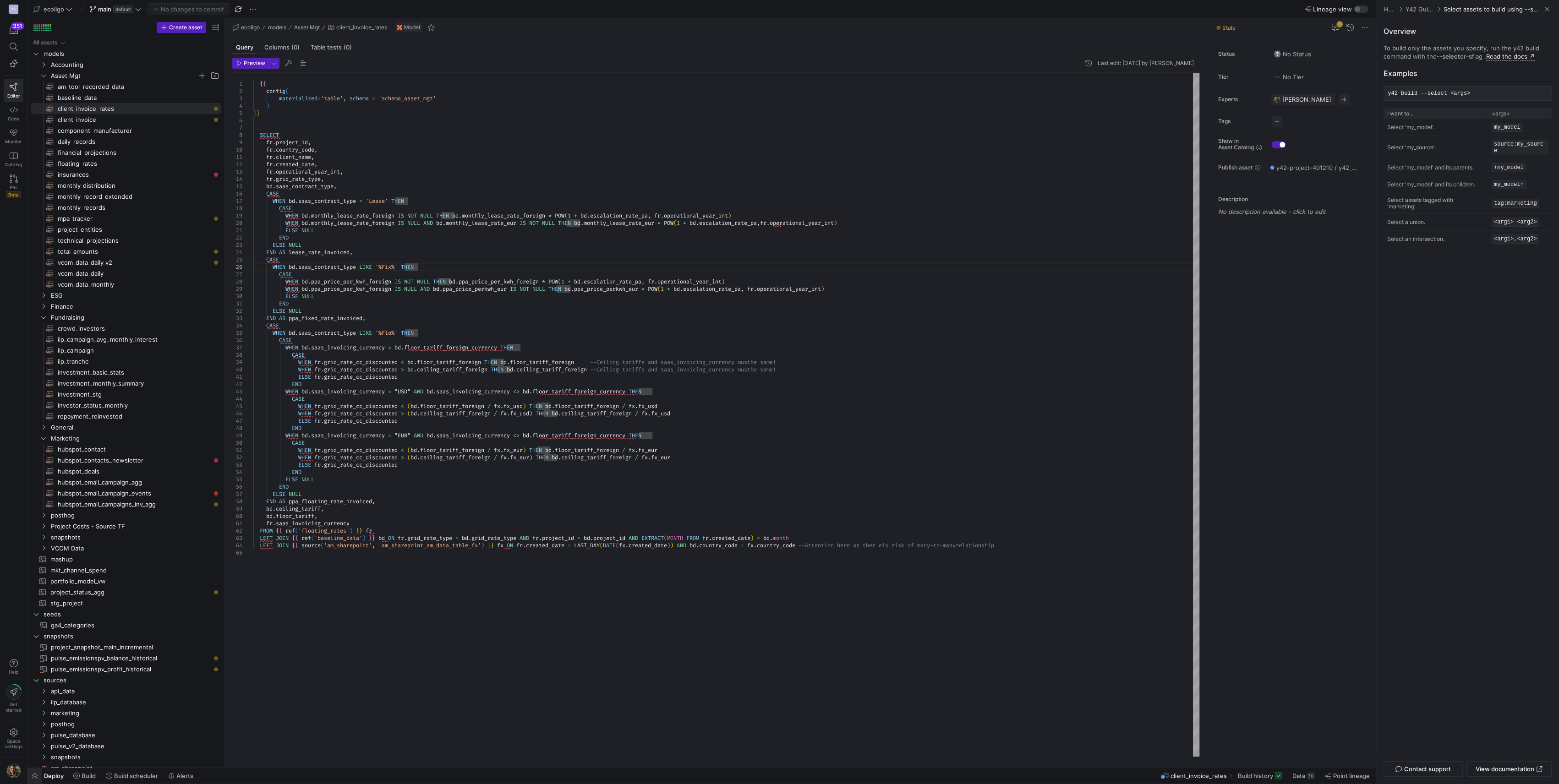
click at [42, 776] on span "button" at bounding box center [34, 776] width 15 height 16
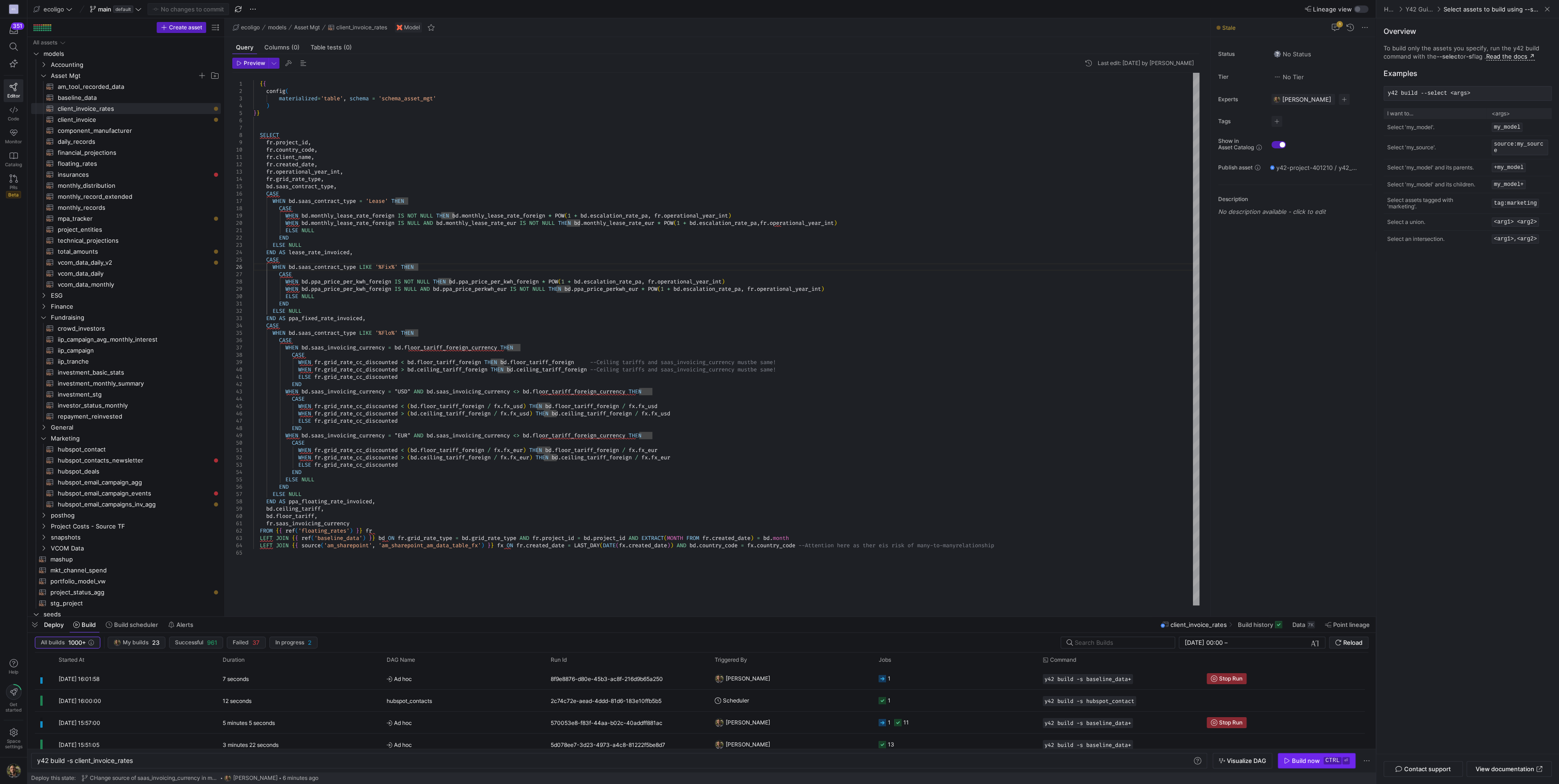
click at [1308, 762] on div "Build now" at bounding box center [1306, 760] width 28 height 7
click at [77, 114] on span "client_invoice​​​​​​​​​​" at bounding box center [134, 119] width 153 height 10
type textarea "{{ config( materialized='table', schema = 'schema_asset_mgt' ) }} WITH client_i…"
type textarea "y42 build -s client_invoice"
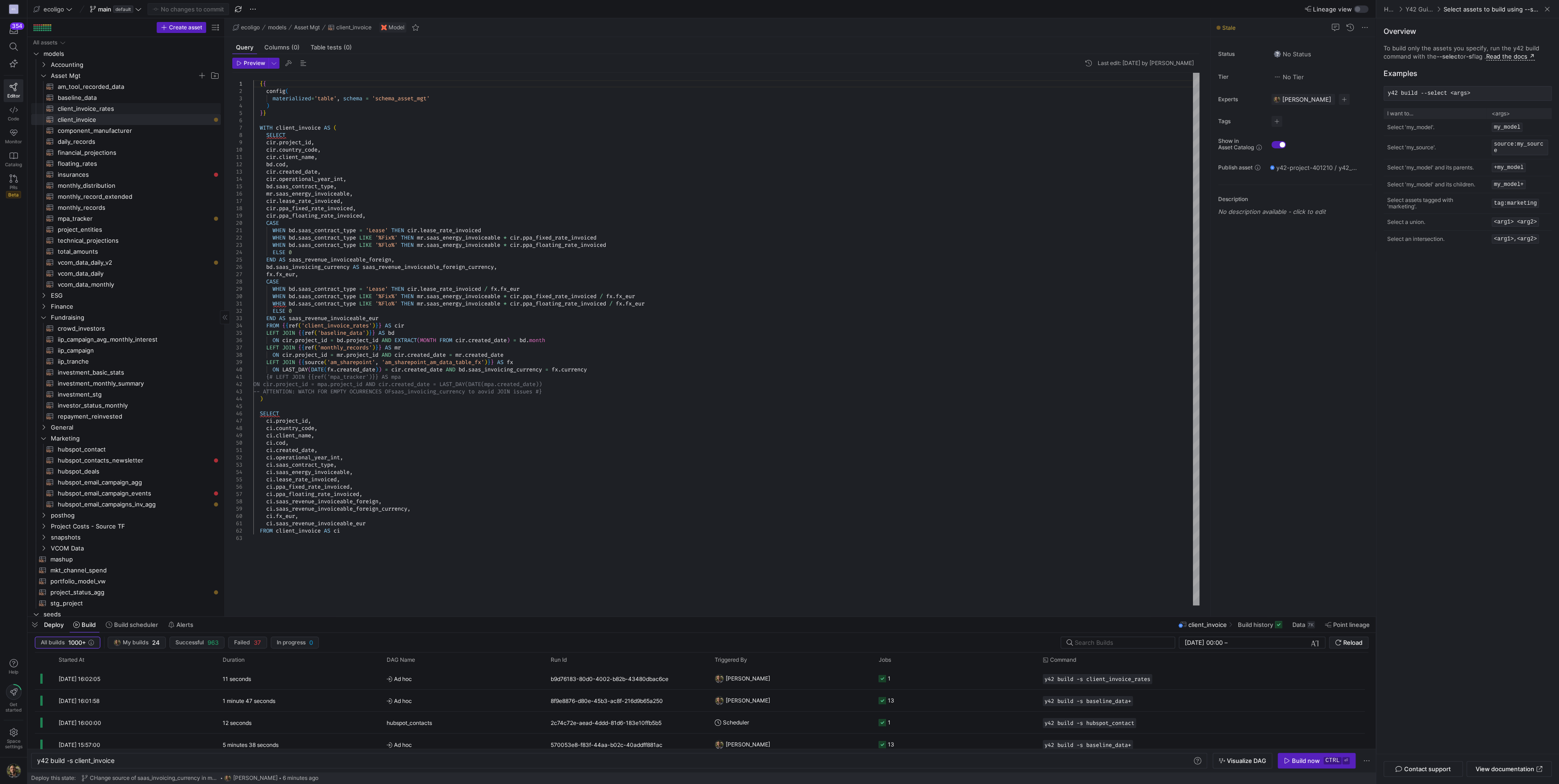
click at [87, 105] on span "client_invoice_rates​​​​​​​​​​" at bounding box center [134, 108] width 153 height 10
type textarea "{{ config( materialized='table', schema = 'schema_asset_mgt' ) }} SELECT fr.pro…"
type textarea "y42 build -s client_invoice_rates"
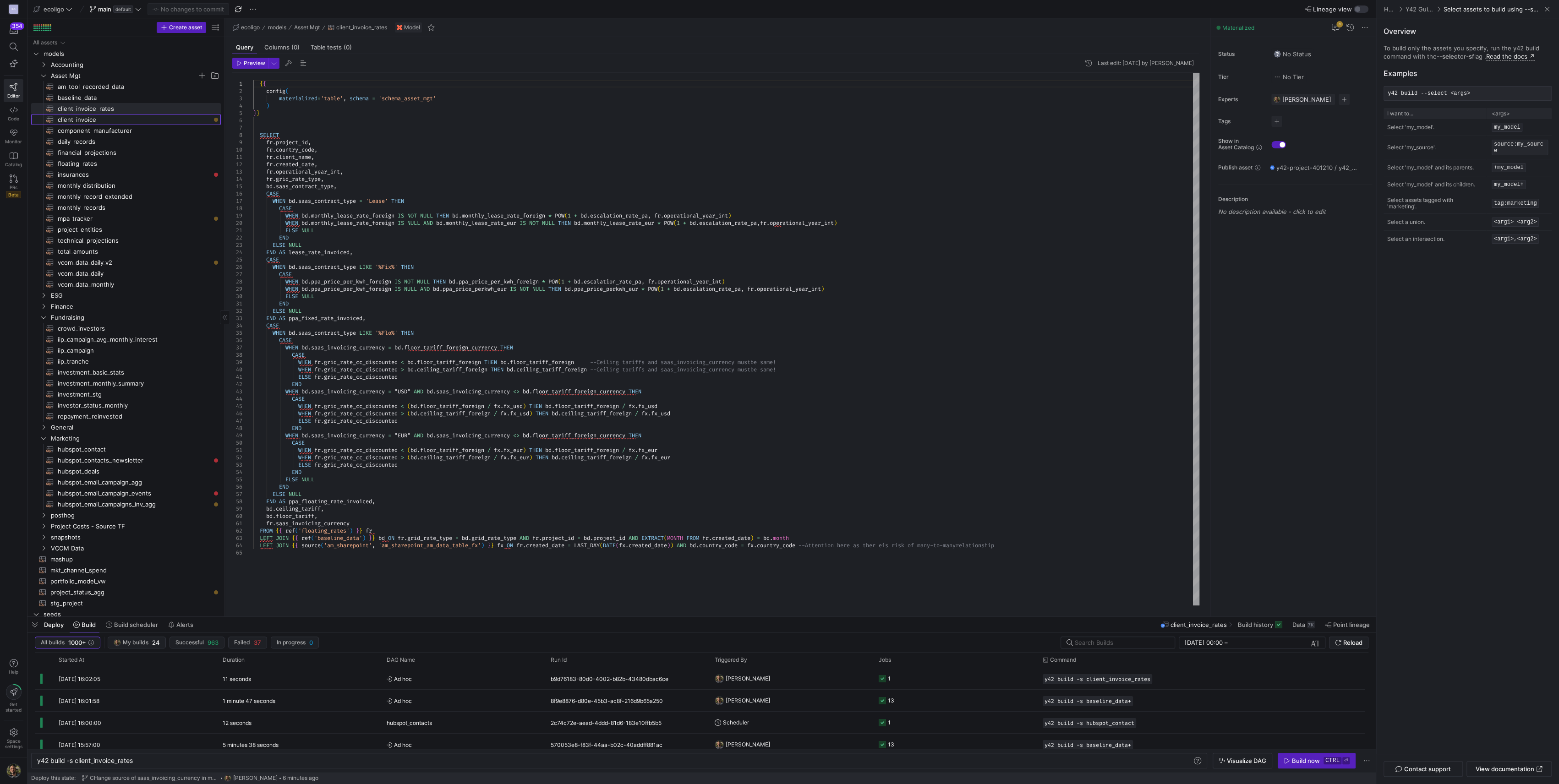
click at [84, 118] on span "client_invoice​​​​​​​​​​" at bounding box center [134, 119] width 153 height 10
type textarea "{{ config( materialized='table', schema = 'schema_asset_mgt' ) }} WITH client_i…"
type textarea "y42 build -s client_invoice"
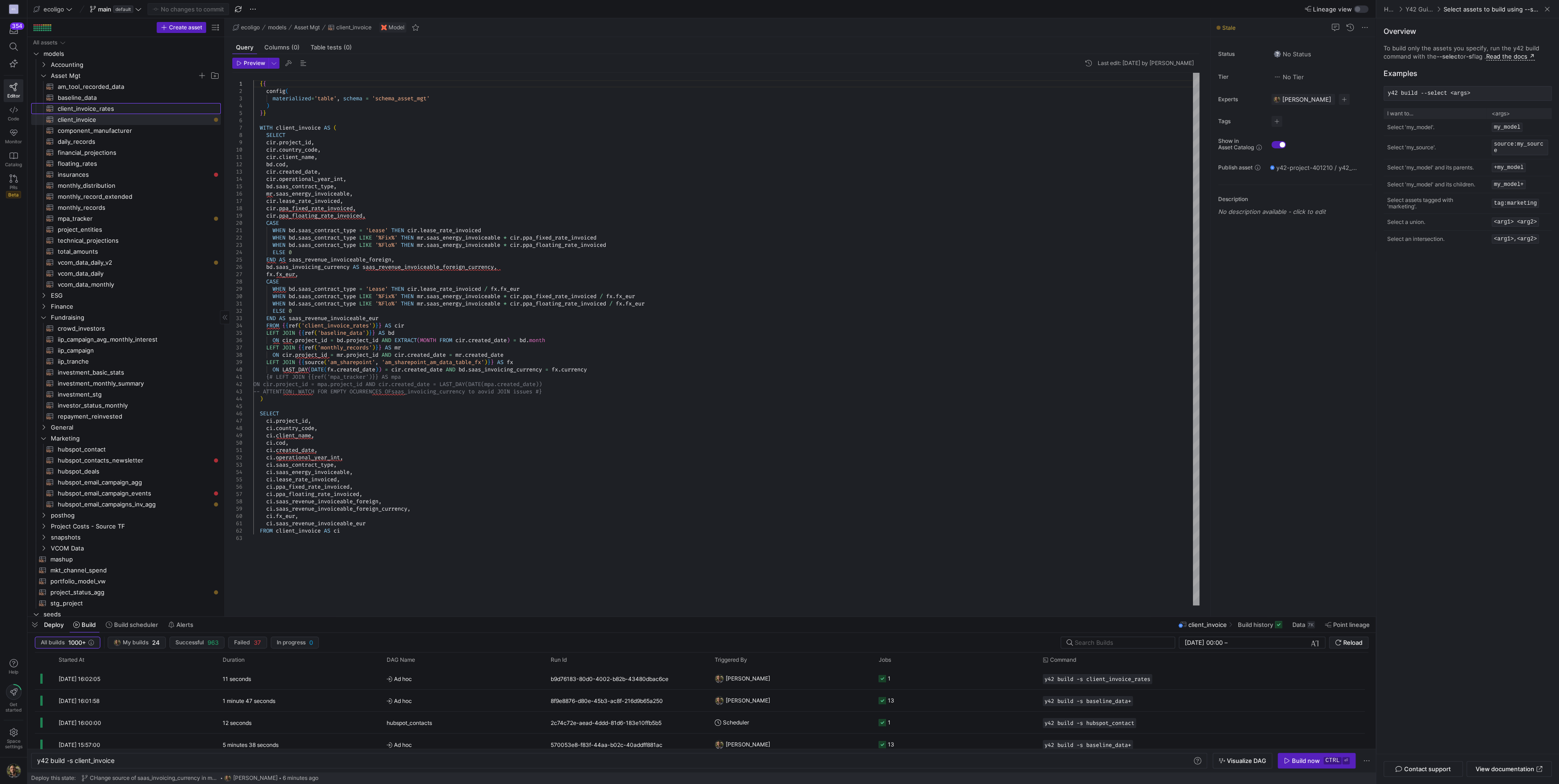
click at [93, 106] on span "client_invoice_rates​​​​​​​​​​" at bounding box center [134, 108] width 153 height 10
type textarea "{{ config( materialized='table', schema = 'schema_asset_mgt' ) }} SELECT fr.pro…"
type textarea "y42 build -s client_invoice_rates"
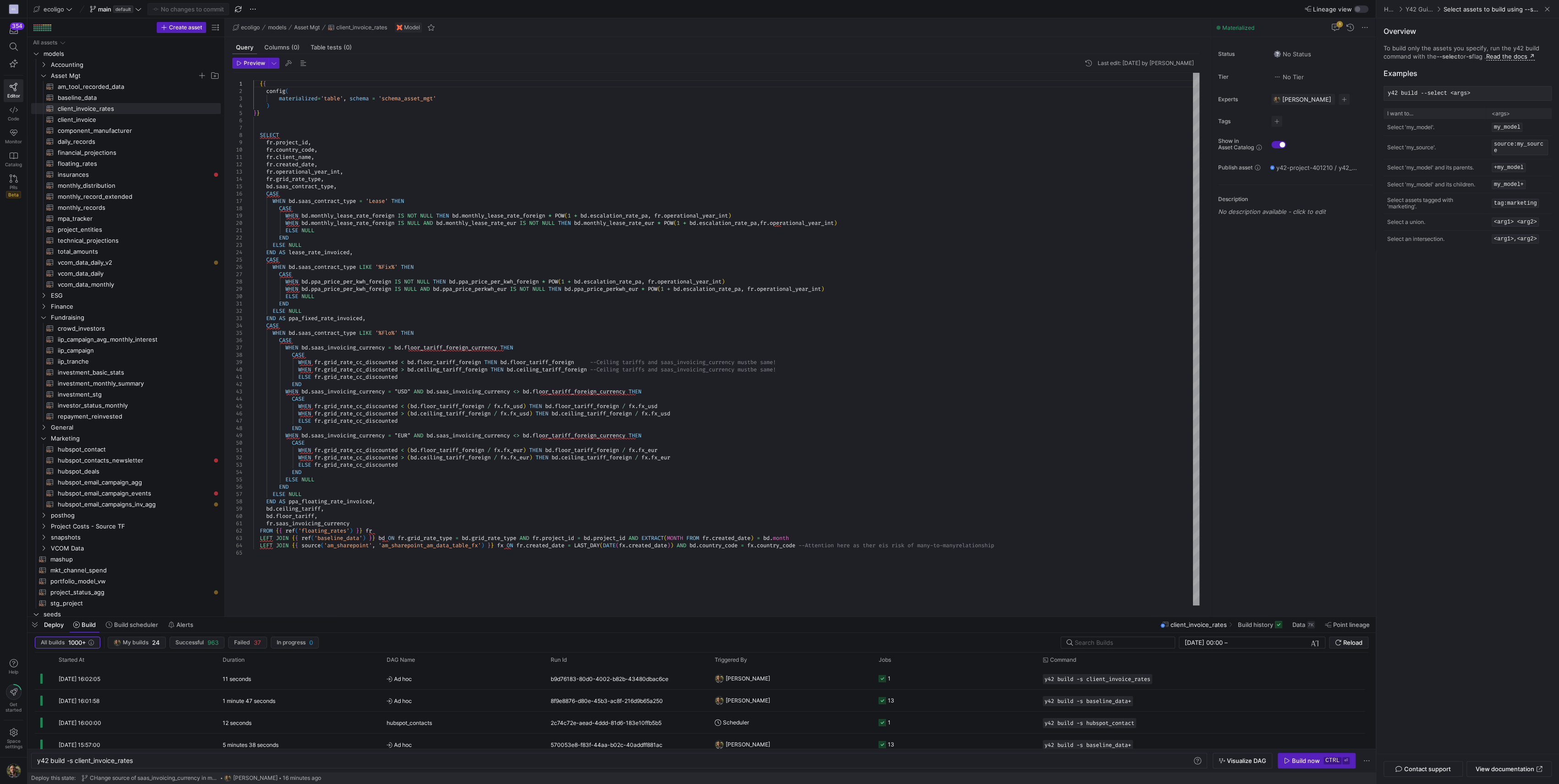
scroll to position [7, 0]
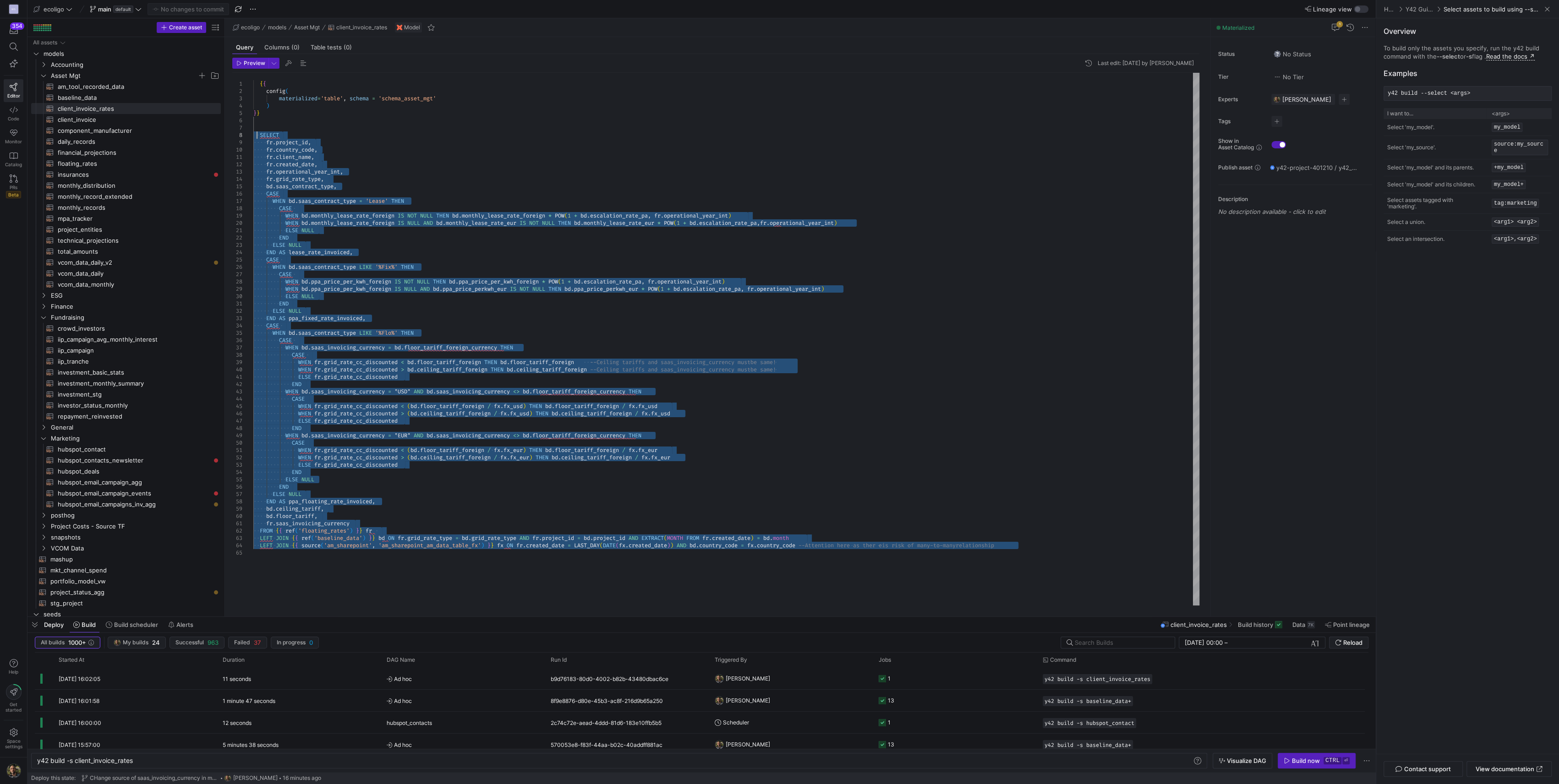
drag, startPoint x: 1023, startPoint y: 547, endPoint x: 257, endPoint y: 136, distance: 869.3
click at [257, 136] on div "{ { config ( materialized = 'table' , schema = 'schema_asset_mgt' ) } } SELECT …" at bounding box center [726, 339] width 946 height 532
click at [458, 233] on div "{ { config ( materialized = 'table' , schema = 'schema_asset_mgt' ) } } SELECT …" at bounding box center [726, 339] width 946 height 532
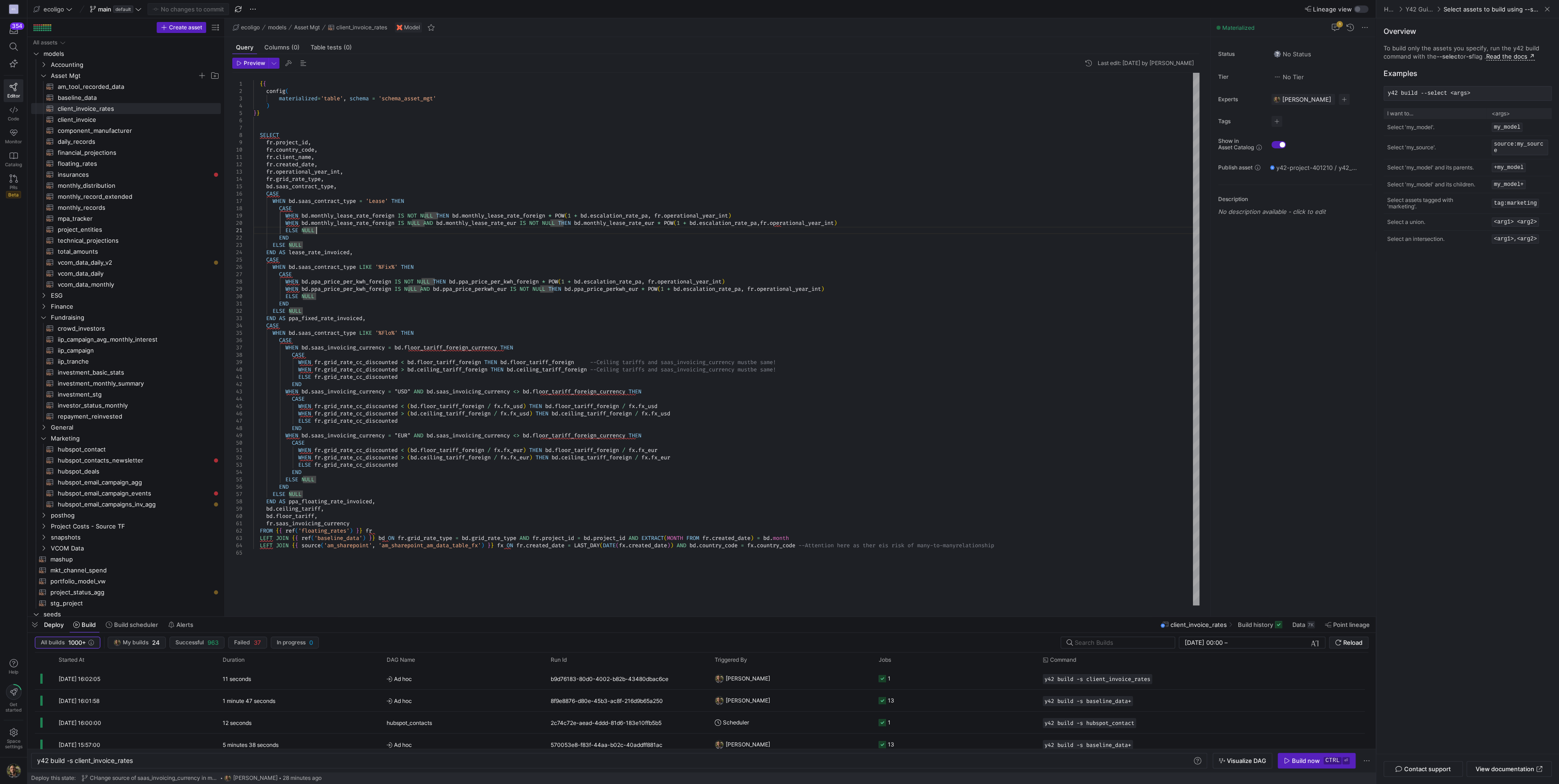
click at [297, 186] on div "{ { config ( materialized = 'table' , schema = 'schema_asset_mgt' ) } } SELECT …" at bounding box center [726, 339] width 946 height 532
click at [817, 541] on div "{ { config ( materialized = 'table' , schema = 'schema_asset_mgt' ) } } SELECT …" at bounding box center [726, 339] width 946 height 532
click at [78, 164] on div at bounding box center [780, 392] width 1559 height 784
click at [78, 164] on span "floating_rates​​​​​​​​​​" at bounding box center [134, 163] width 153 height 10
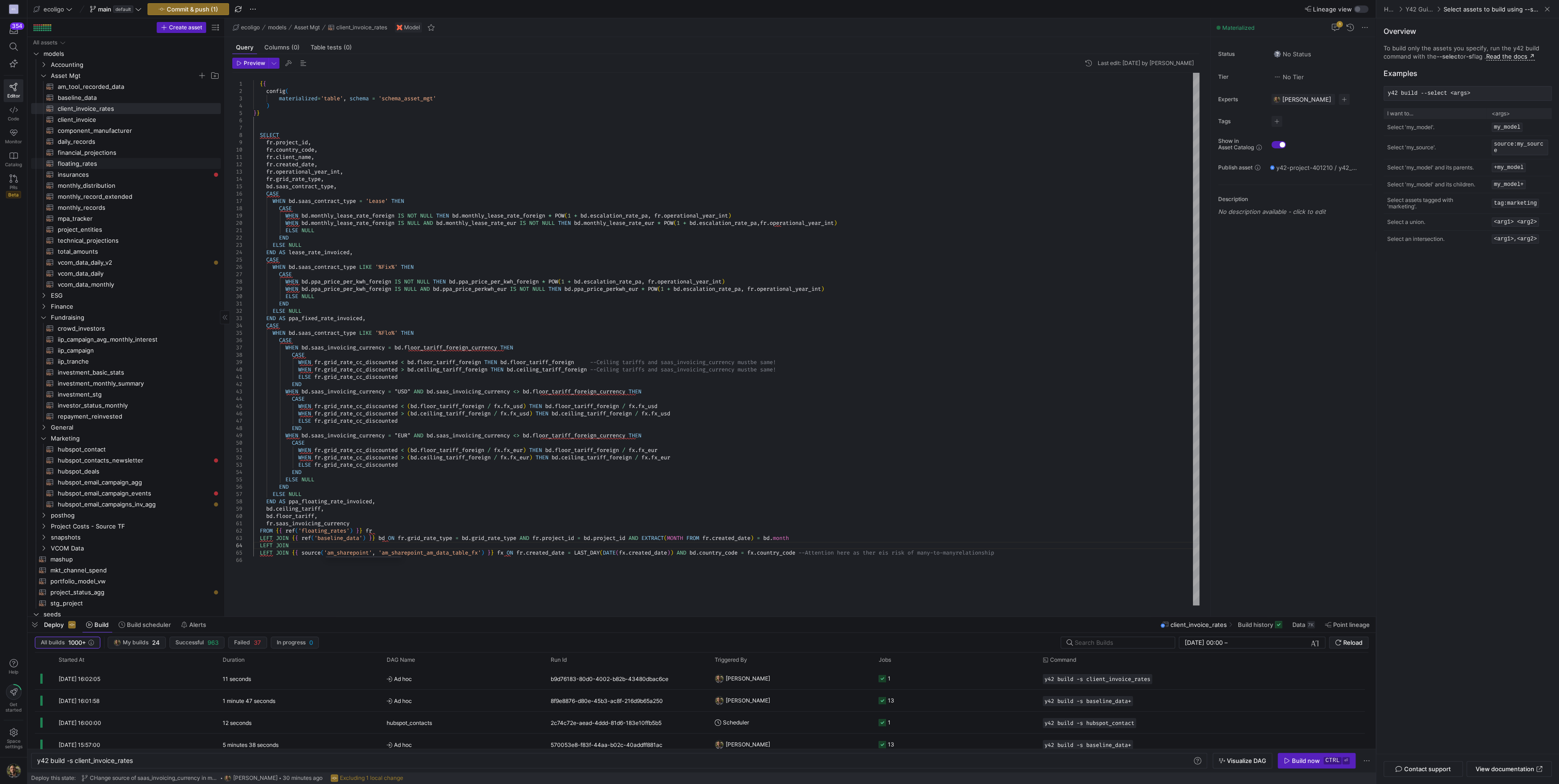
type textarea "{{ config( materialized='table', schema='schema_asset_mgt' ) }} SELECT mr.creat…"
type textarea "y42 build -s floating_rates"
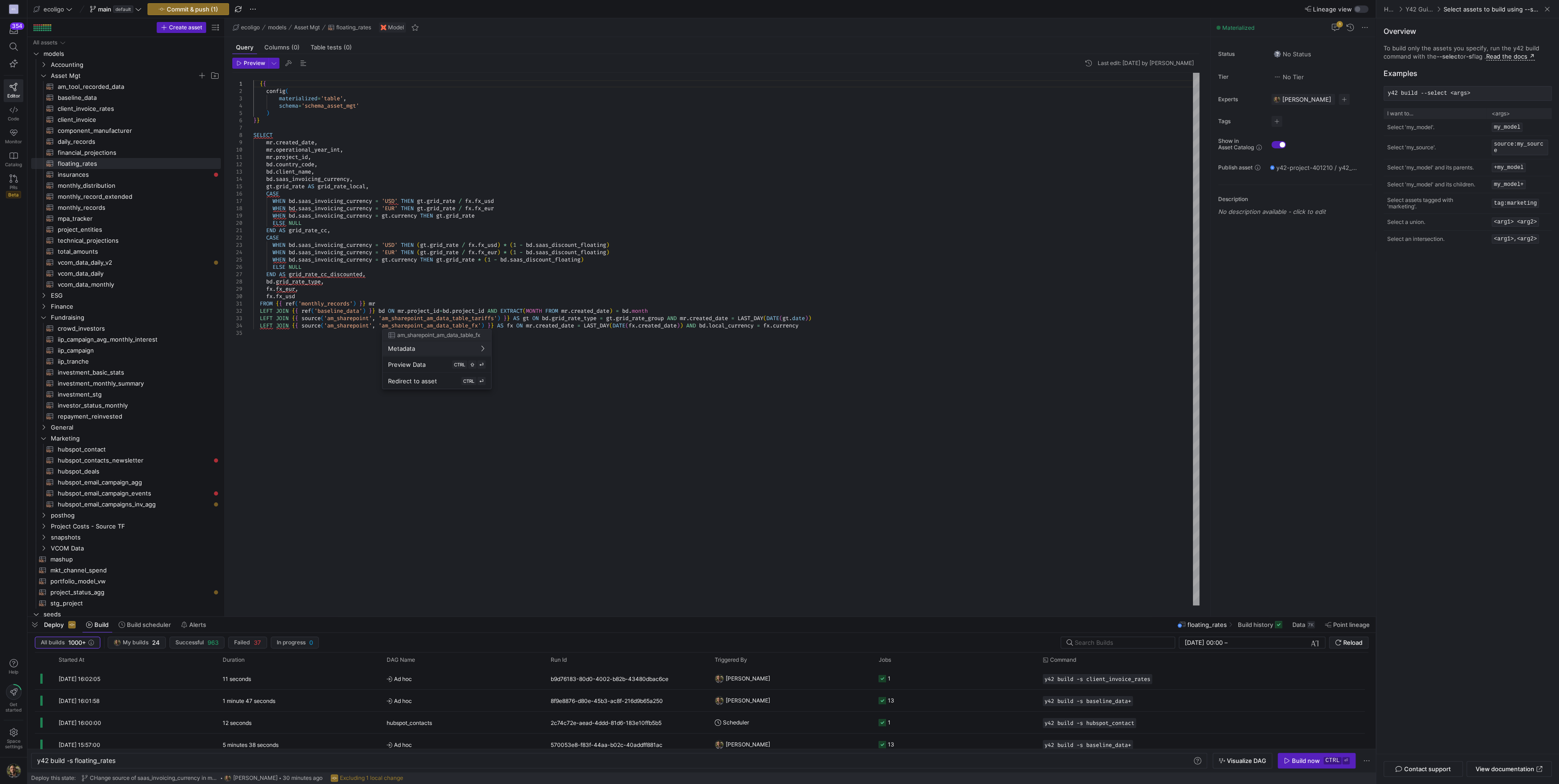
click at [321, 172] on div at bounding box center [780, 392] width 1559 height 784
click at [355, 171] on div "{ { config ( materialized = 'table' , schema = 'schema_asset_mgt' ) } } SELECT …" at bounding box center [726, 339] width 946 height 532
type textarea "mr.project_id, [DOMAIN_NAME]_code, bd.client_name, bd.saas_contract_type, bd.sa…"
click at [202, 5] on span "Commit & push (2)" at bounding box center [192, 9] width 52 height 7
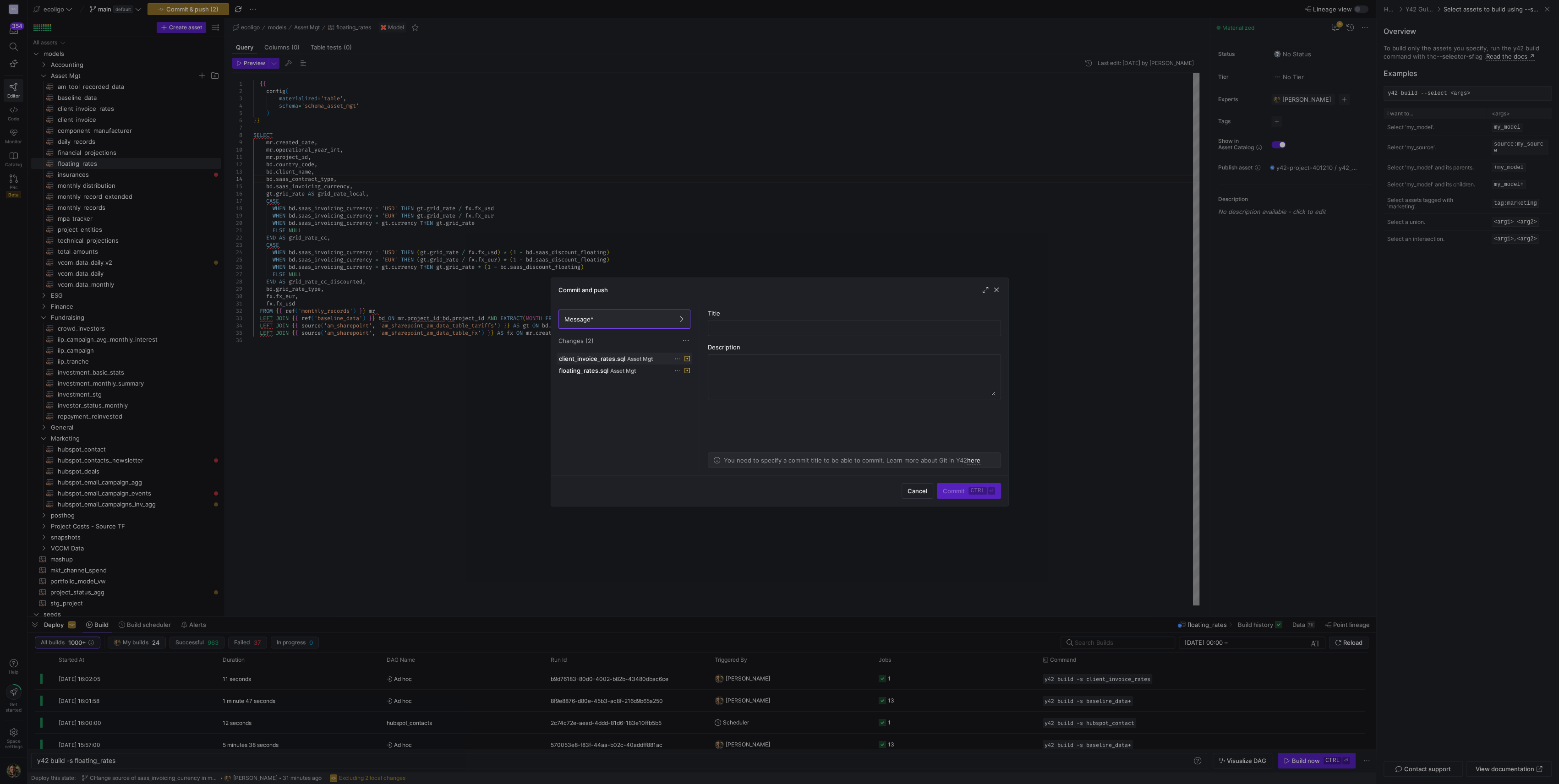
click at [678, 358] on icon at bounding box center [677, 359] width 6 height 6
click at [697, 383] on span "Discard" at bounding box center [690, 384] width 21 height 7
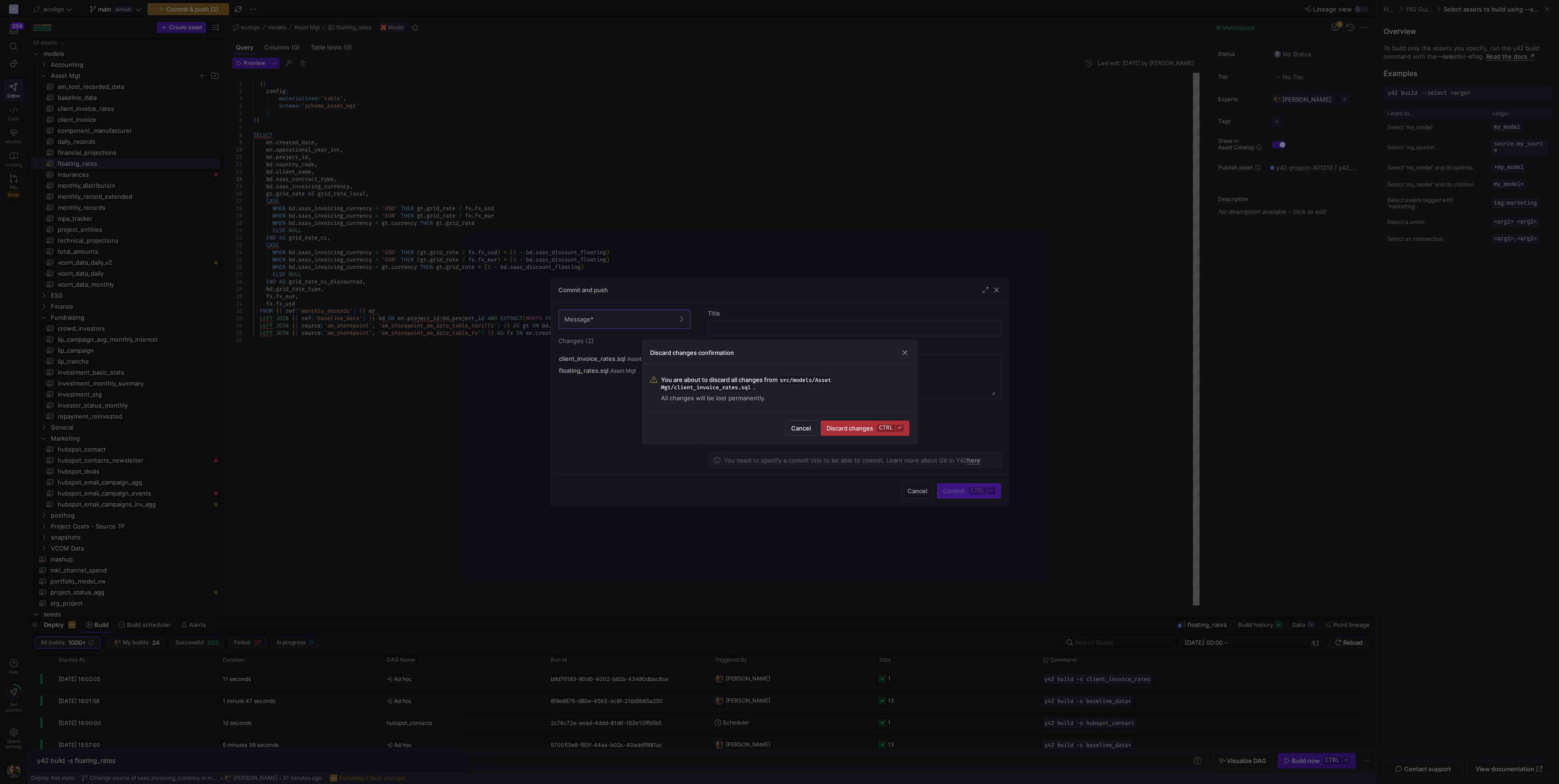
click at [862, 427] on span "Discard changes ctrl ⏎" at bounding box center [865, 428] width 76 height 7
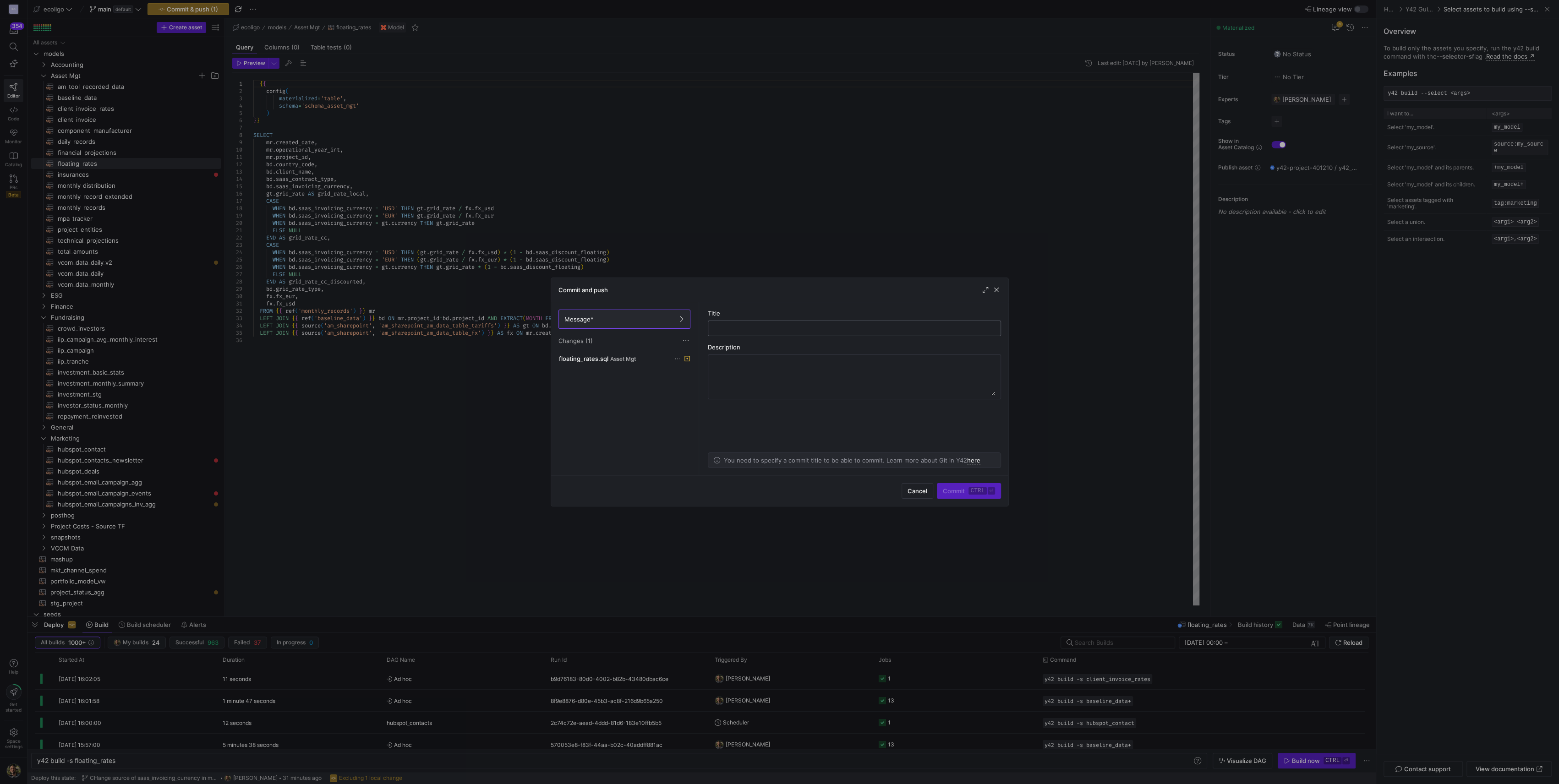
click at [770, 325] on input "text" at bounding box center [854, 328] width 278 height 7
type input "Saas contract type in floating rates"
click at [956, 495] on span "submit" at bounding box center [969, 491] width 63 height 15
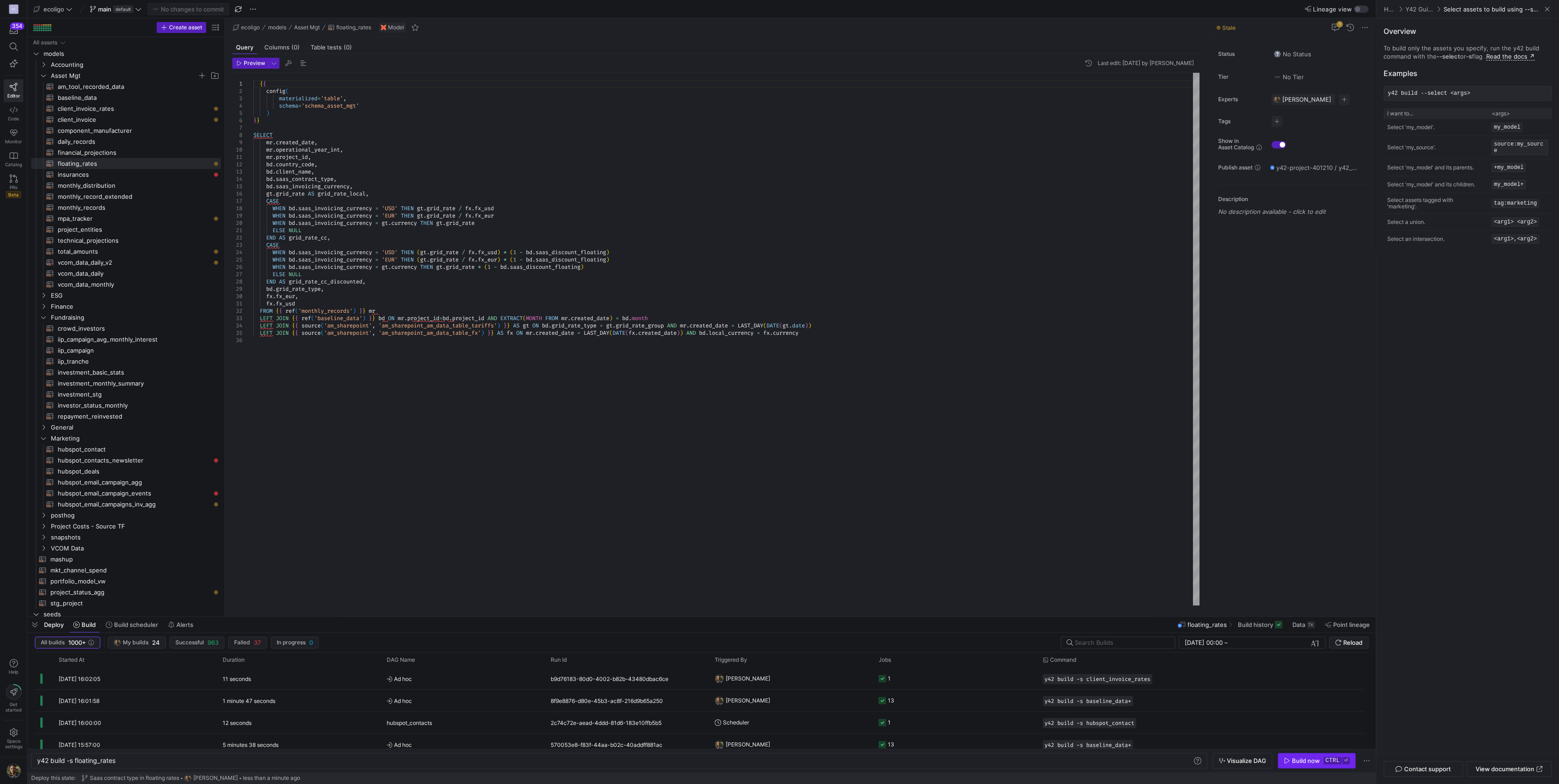
click at [1305, 764] on div "Build now" at bounding box center [1306, 760] width 28 height 7
click at [106, 105] on span "client_invoice_rates​​​​​​​​​​" at bounding box center [134, 108] width 153 height 10
type textarea "y42 build -s client_invoice_rates"
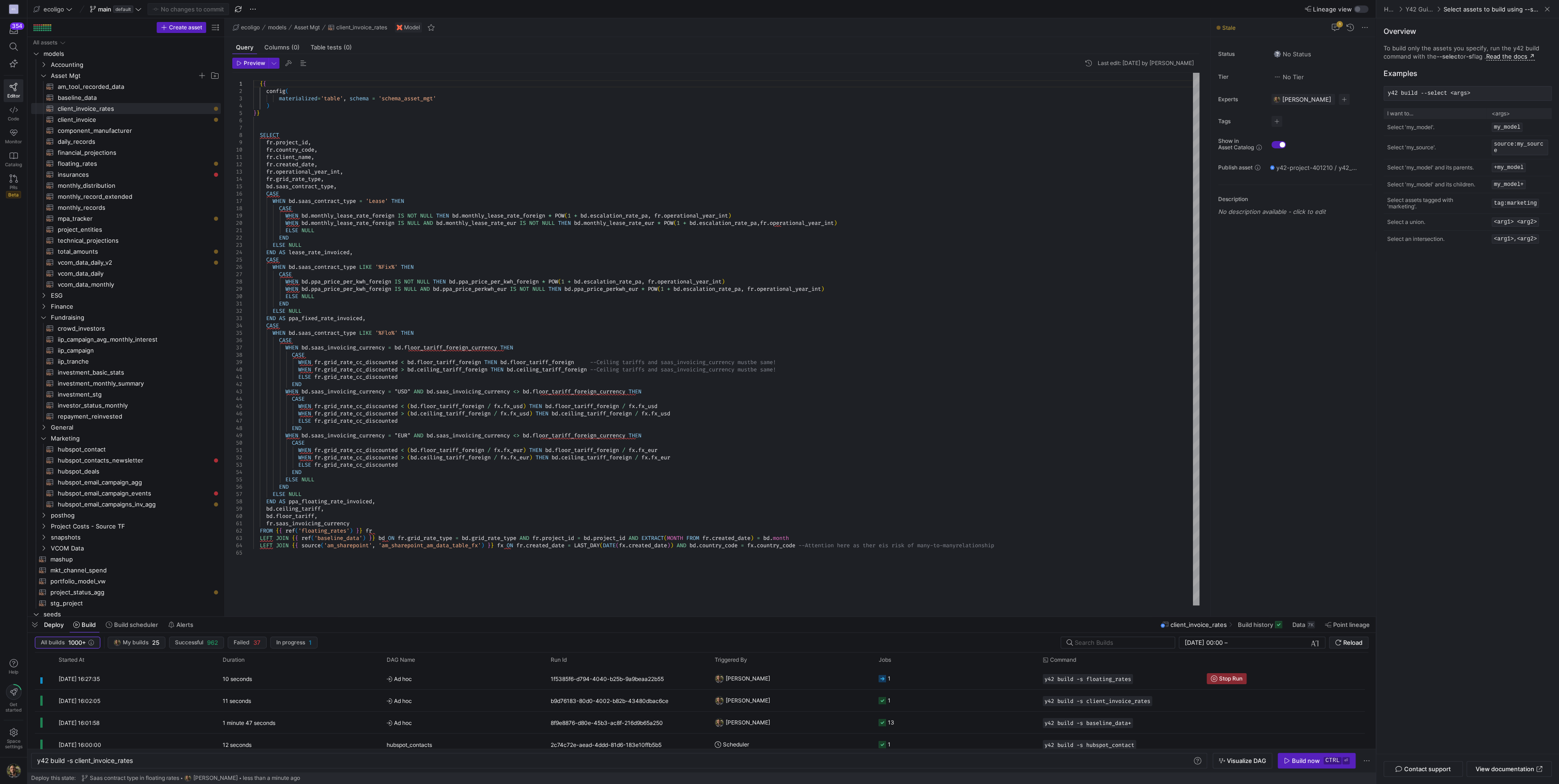
click at [274, 187] on div "{ { config ( materialized = 'table' , schema = 'schema_asset_mgt' ) } } SELECT …" at bounding box center [726, 339] width 946 height 532
type textarea "fr.client_name, fr.created_date, fr.operational_year_int, fr.grid_rate_type, fr…"
click at [183, 8] on span "Commit & push (1)" at bounding box center [192, 9] width 51 height 7
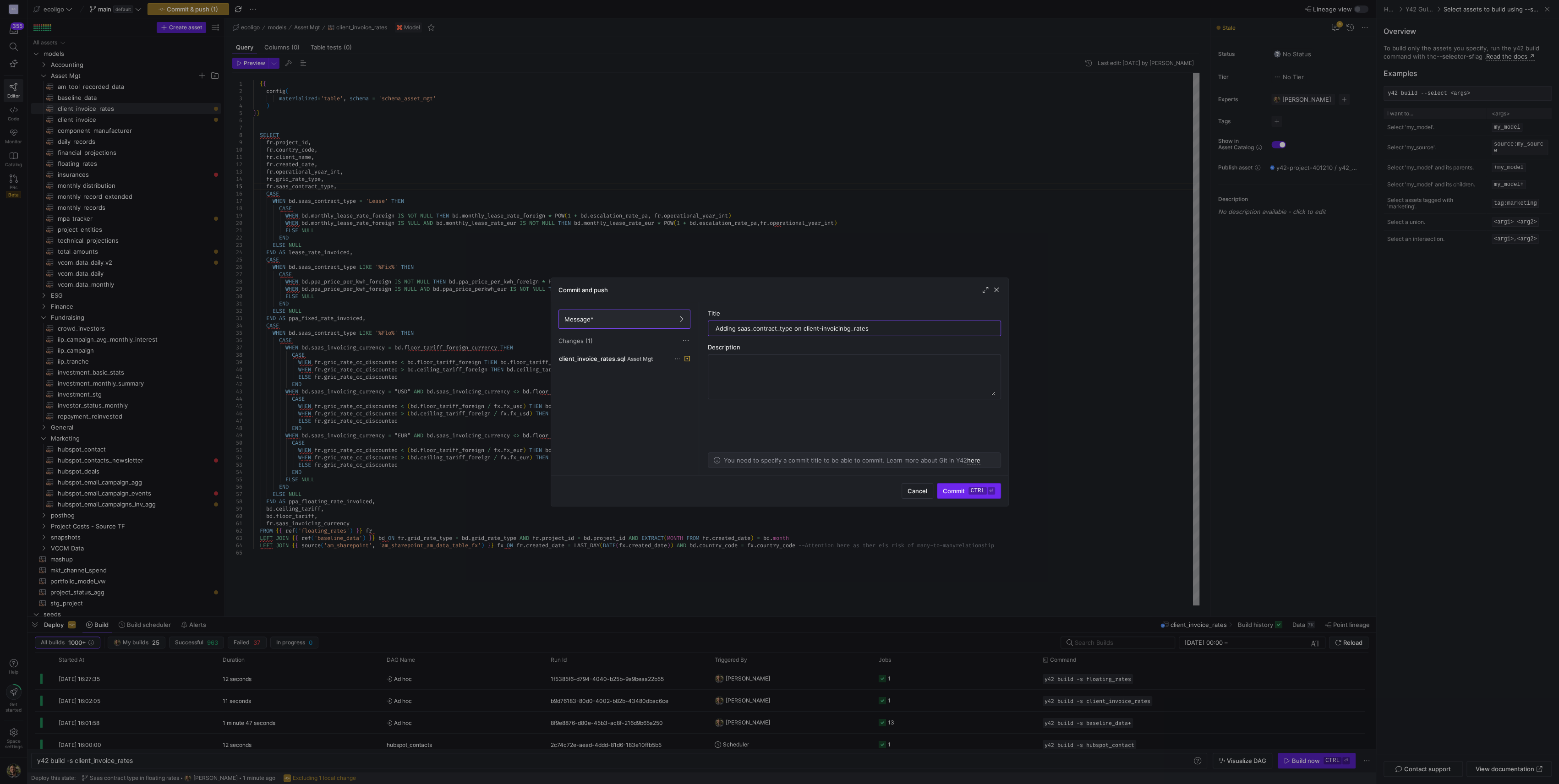
type input "Adding saas_contract_type on client-invoicinbg_rates"
click at [953, 485] on span "submit" at bounding box center [969, 491] width 63 height 15
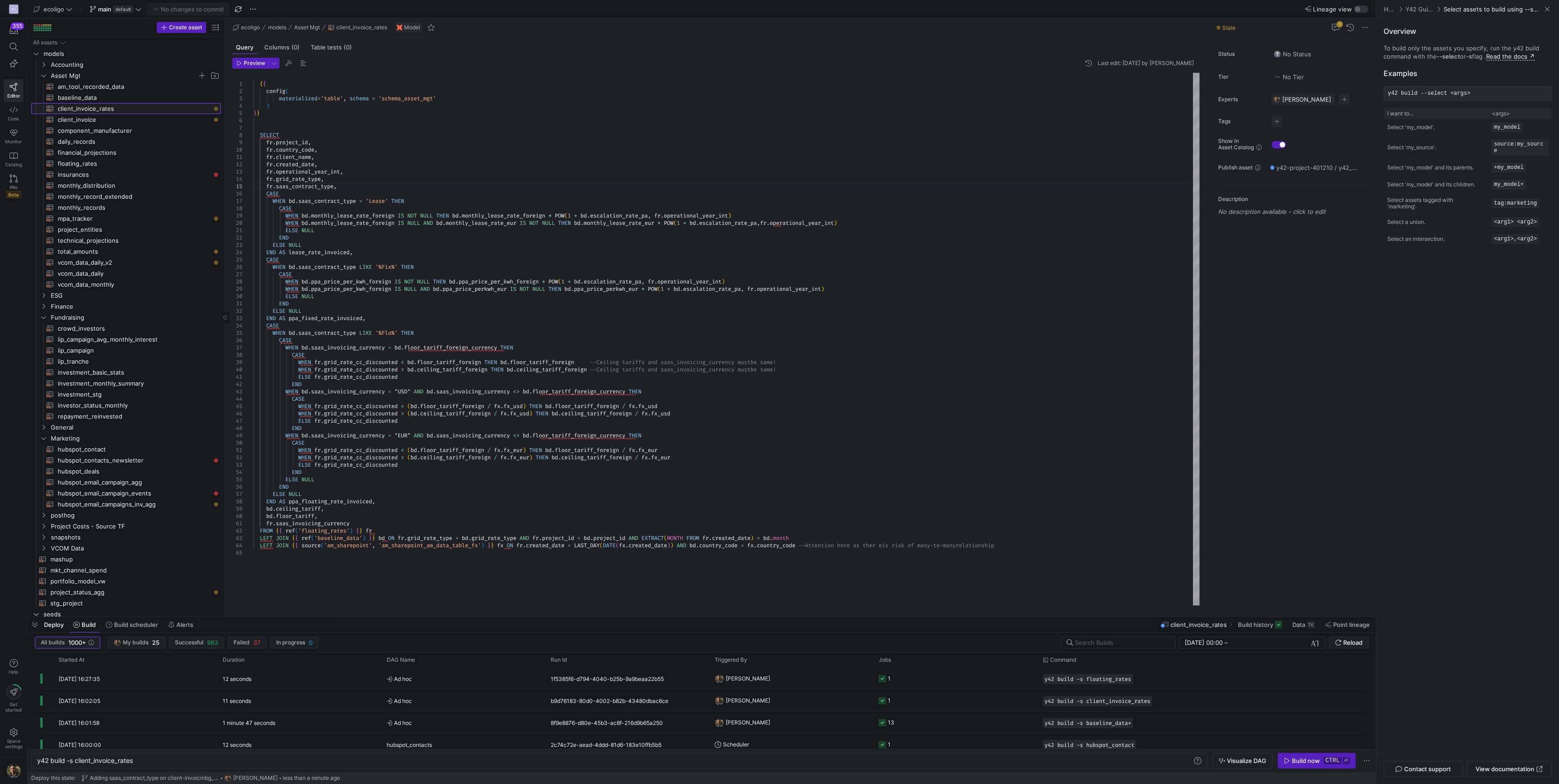
click at [125, 110] on span "client_invoice_rates​​​​​​​​​​" at bounding box center [134, 108] width 153 height 10
click at [1298, 760] on div "Build now" at bounding box center [1306, 760] width 28 height 7
click at [97, 116] on span "client_invoice​​​​​​​​​​" at bounding box center [134, 119] width 153 height 10
type textarea "y42 build -s client_invoice"
type textarea "{{ config( materialized='table', schema = 'schema_asset_mgt' ) }} WITH client_i…"
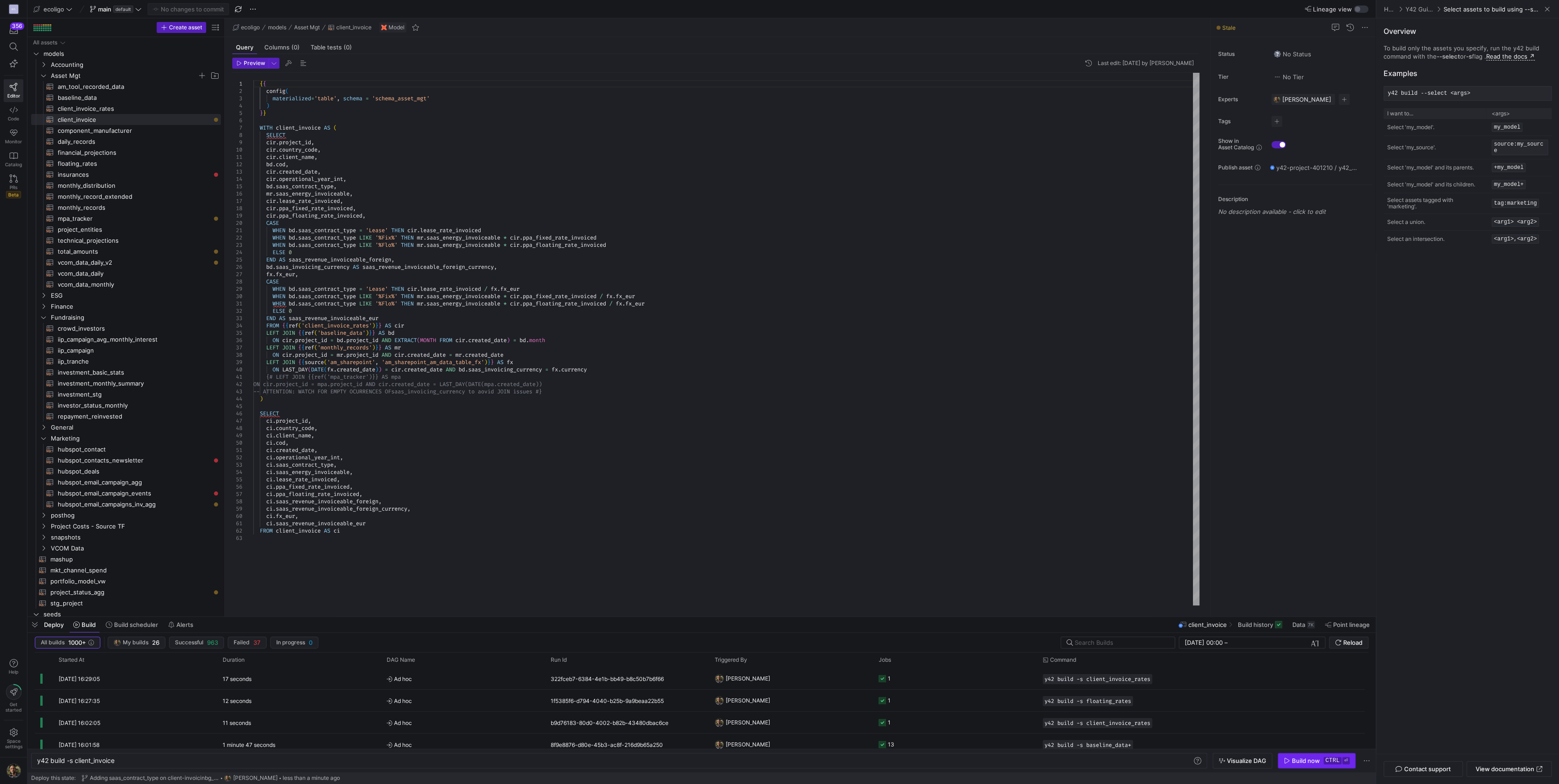
click at [1305, 764] on div "Build now" at bounding box center [1306, 760] width 28 height 7
click at [82, 97] on span "baseline_data​​​​​​​​​​" at bounding box center [134, 97] width 153 height 10
type textarea "y42 build -s baseline_data"
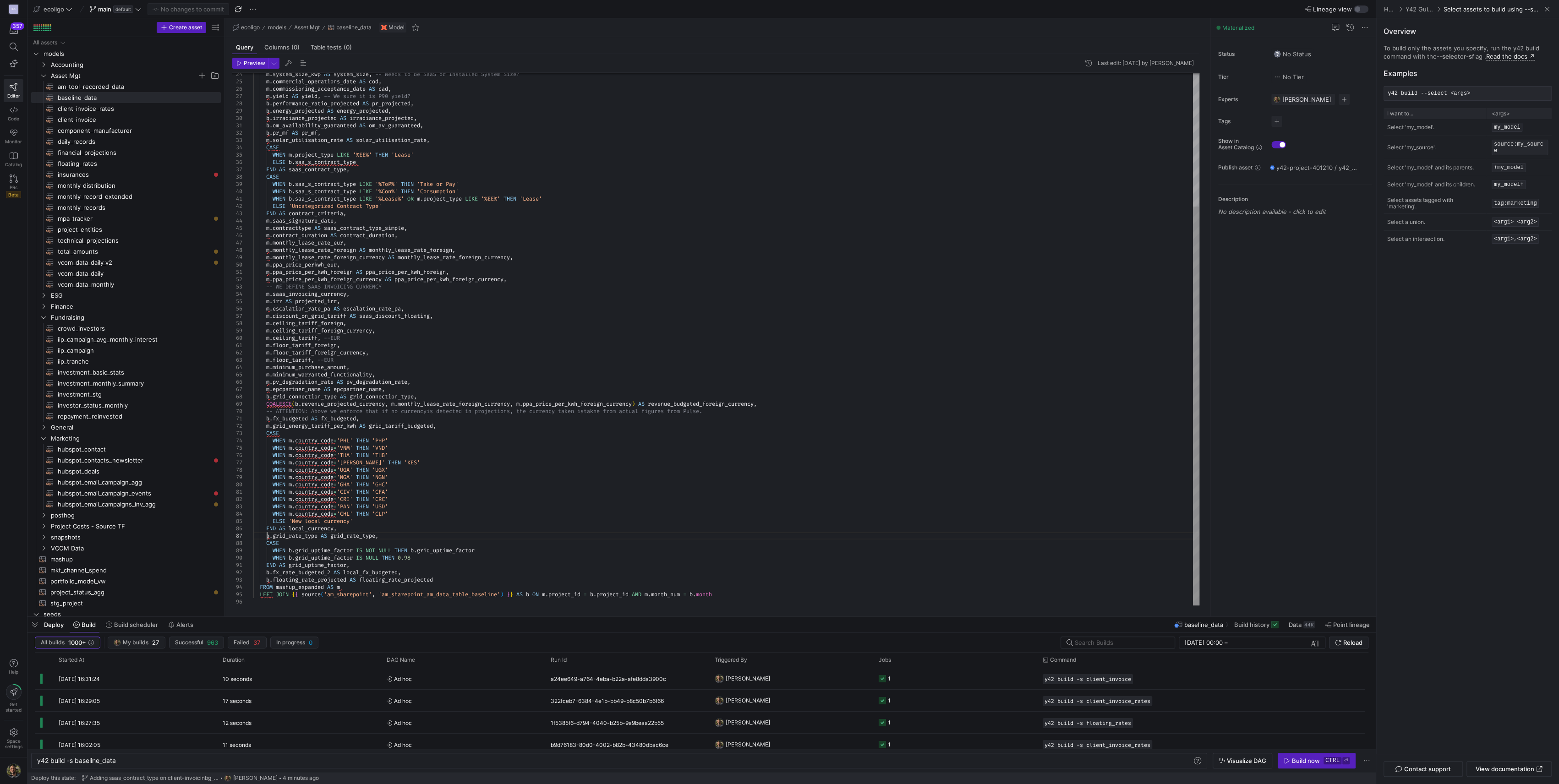
scroll to position [29, 0]
click at [266, 538] on div "m . system_size_kwp AS system_size , -- Needs to be SaaS or Installed System Si…" at bounding box center [726, 250] width 946 height 711
click at [302, 544] on div "m . system_size_kwp AS system_size , -- Needs to be SaaS or Installed System Si…" at bounding box center [726, 253] width 946 height 718
click at [299, 543] on div "m . system_size_kwp AS system_size , -- Needs to be SaaS or Installed System Si…" at bounding box center [726, 253] width 946 height 718
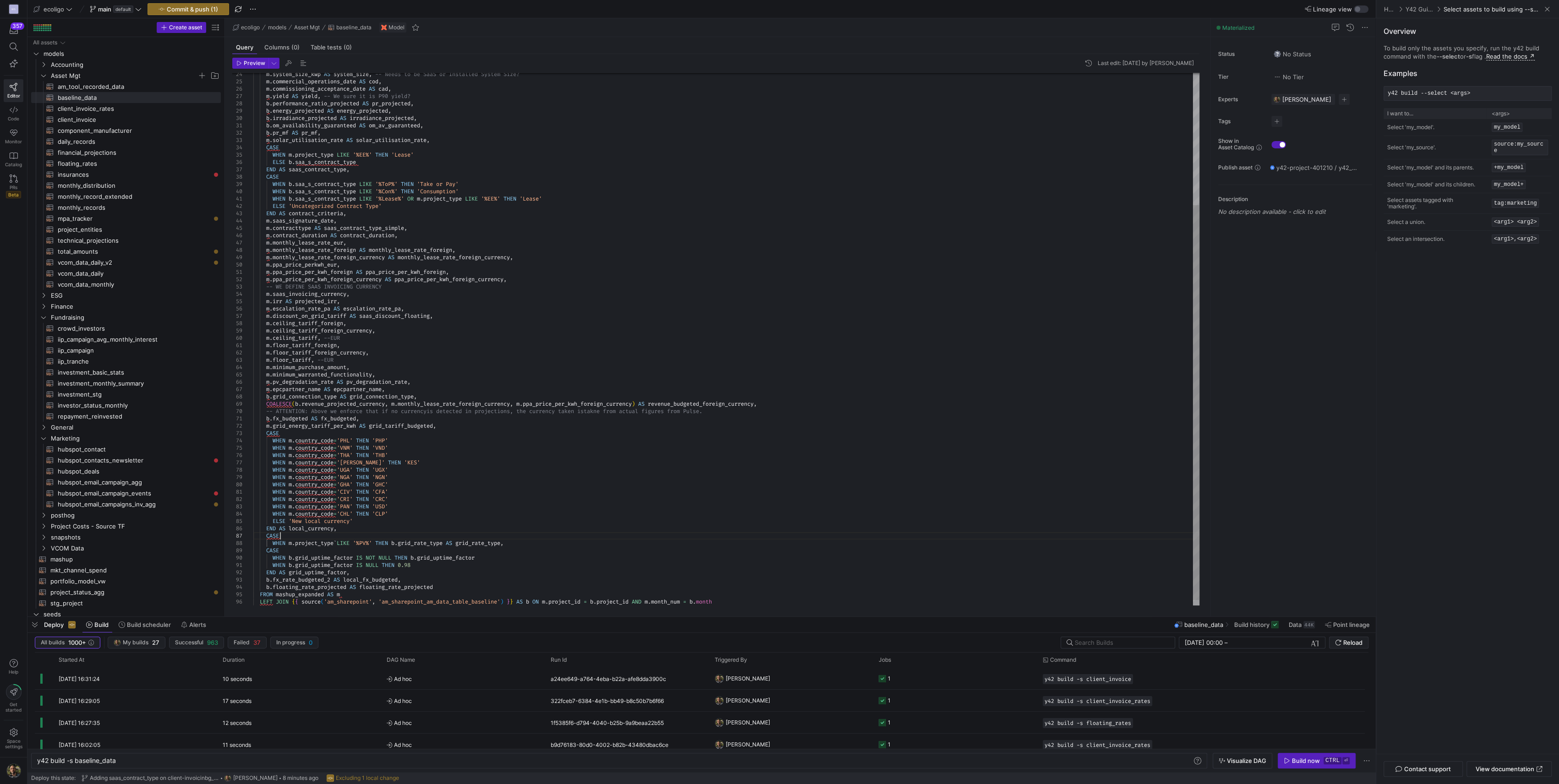
click at [341, 539] on div "m . system_size_kwp AS system_size , -- Needs to be SaaS or Installed System Si…" at bounding box center [726, 253] width 946 height 718
click at [338, 542] on div "m . system_size_kwp AS system_size , -- Needs to be SaaS or Installed System Si…" at bounding box center [726, 253] width 946 height 718
click at [451, 543] on div "m . system_size_kwp AS system_size , -- Needs to be SaaS or Installed System Si…" at bounding box center [726, 253] width 946 height 718
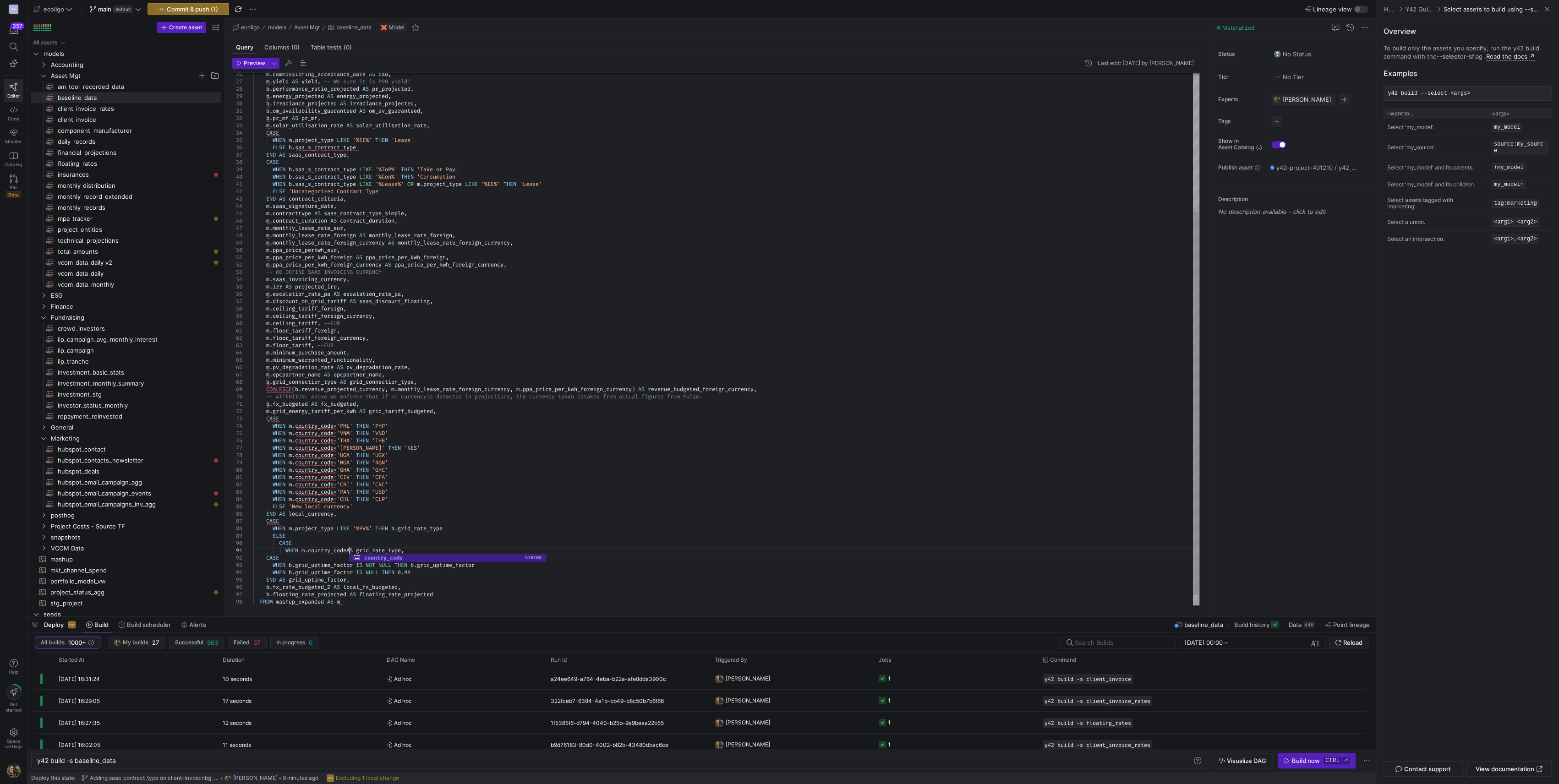
scroll to position [7, 99]
drag, startPoint x: 416, startPoint y: 550, endPoint x: 319, endPoint y: 538, distance: 97.7
click at [319, 538] on div "CASE m . commissioning_acceptance_date AS cad , m . yield AS yield , -- We sure…" at bounding box center [726, 250] width 946 height 740
type textarea "WHEN [DOMAIN_NAME]_code='CIV' THEN 'CFA' WHEN [DOMAIN_NAME]_code='CRI' THEN 'CR…"
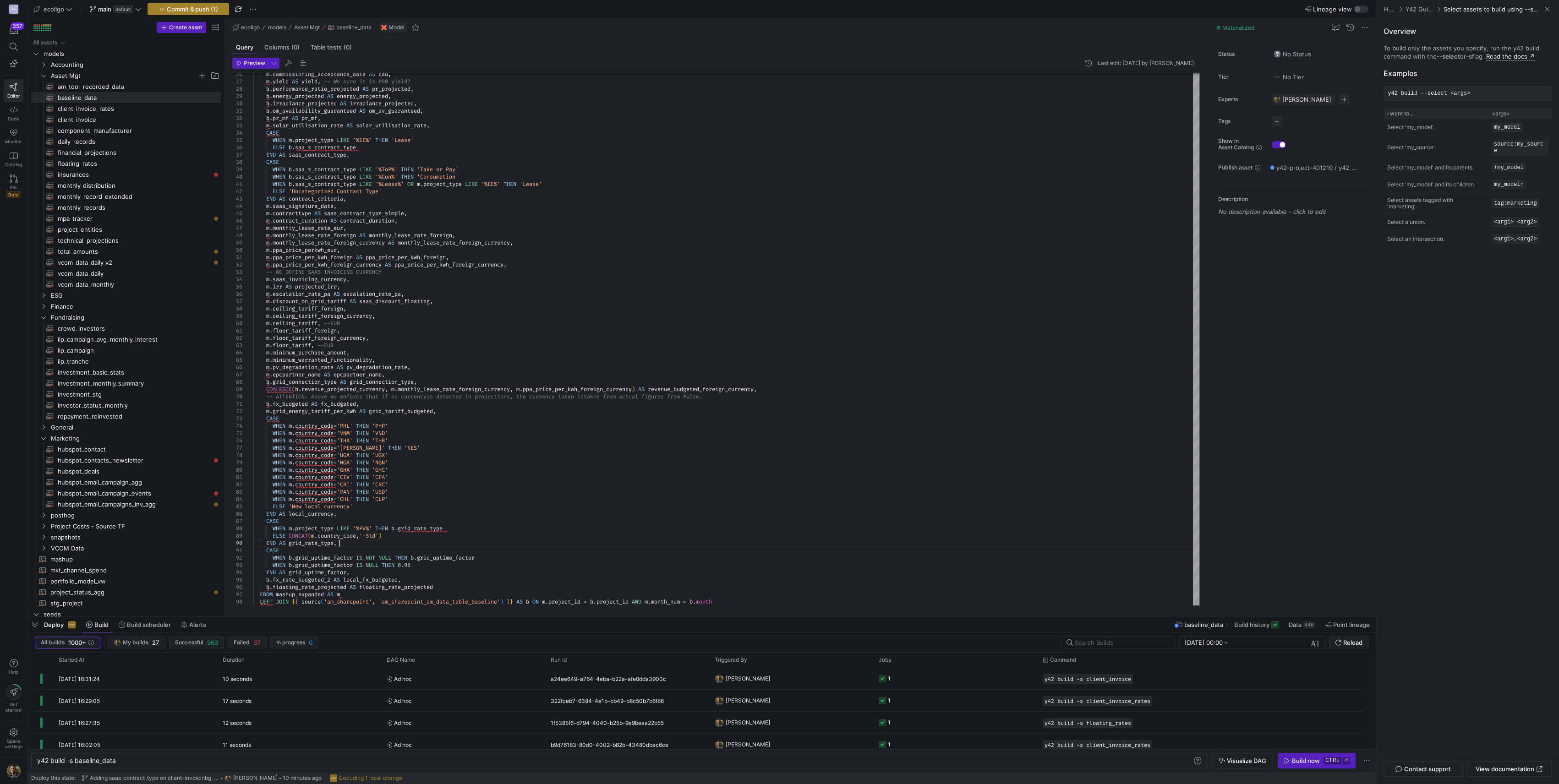
click at [177, 7] on span "Commit & push (1)" at bounding box center [192, 9] width 51 height 7
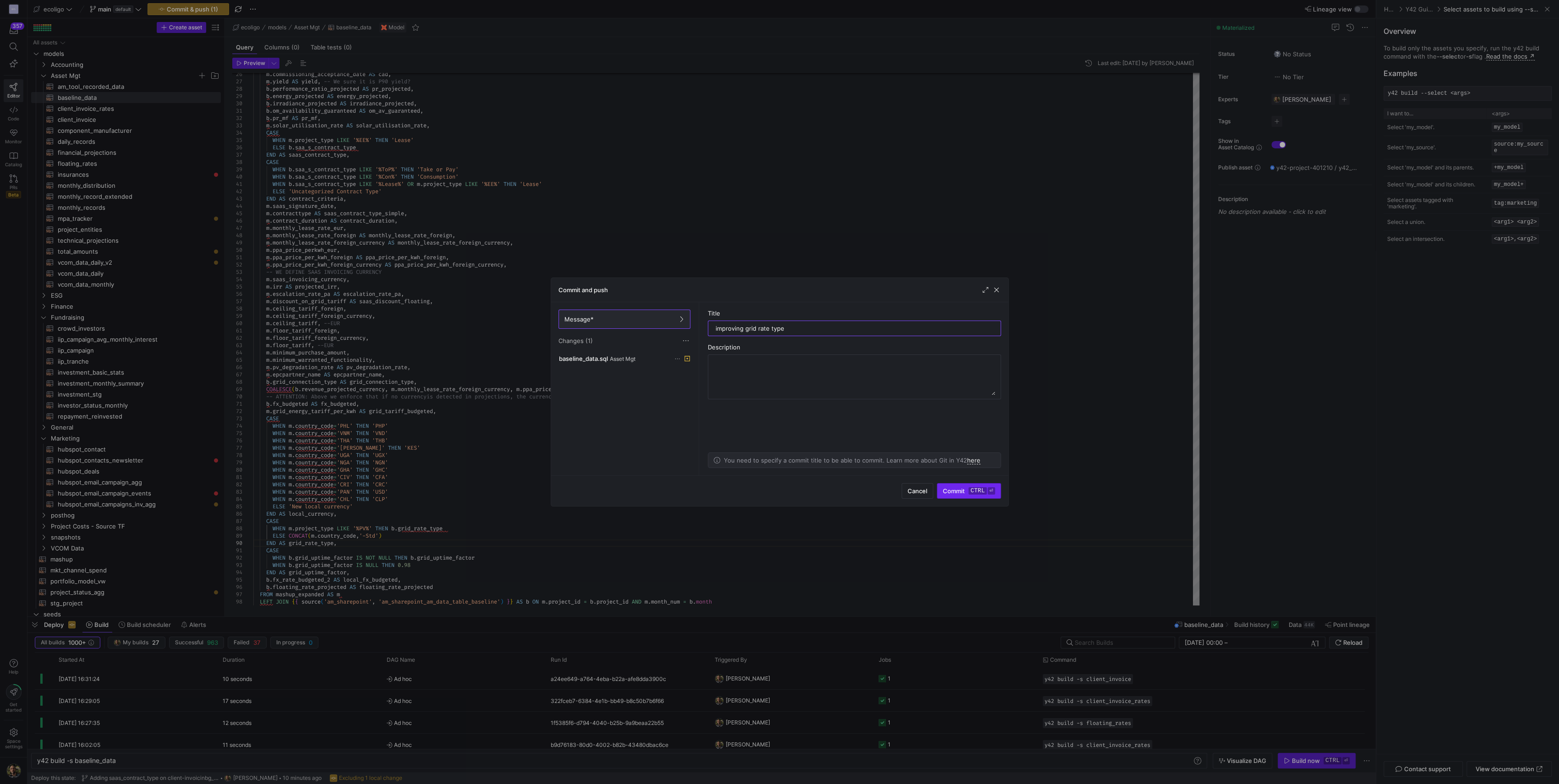
type input "improving grid rate type"
click at [951, 496] on span "submit" at bounding box center [969, 491] width 63 height 15
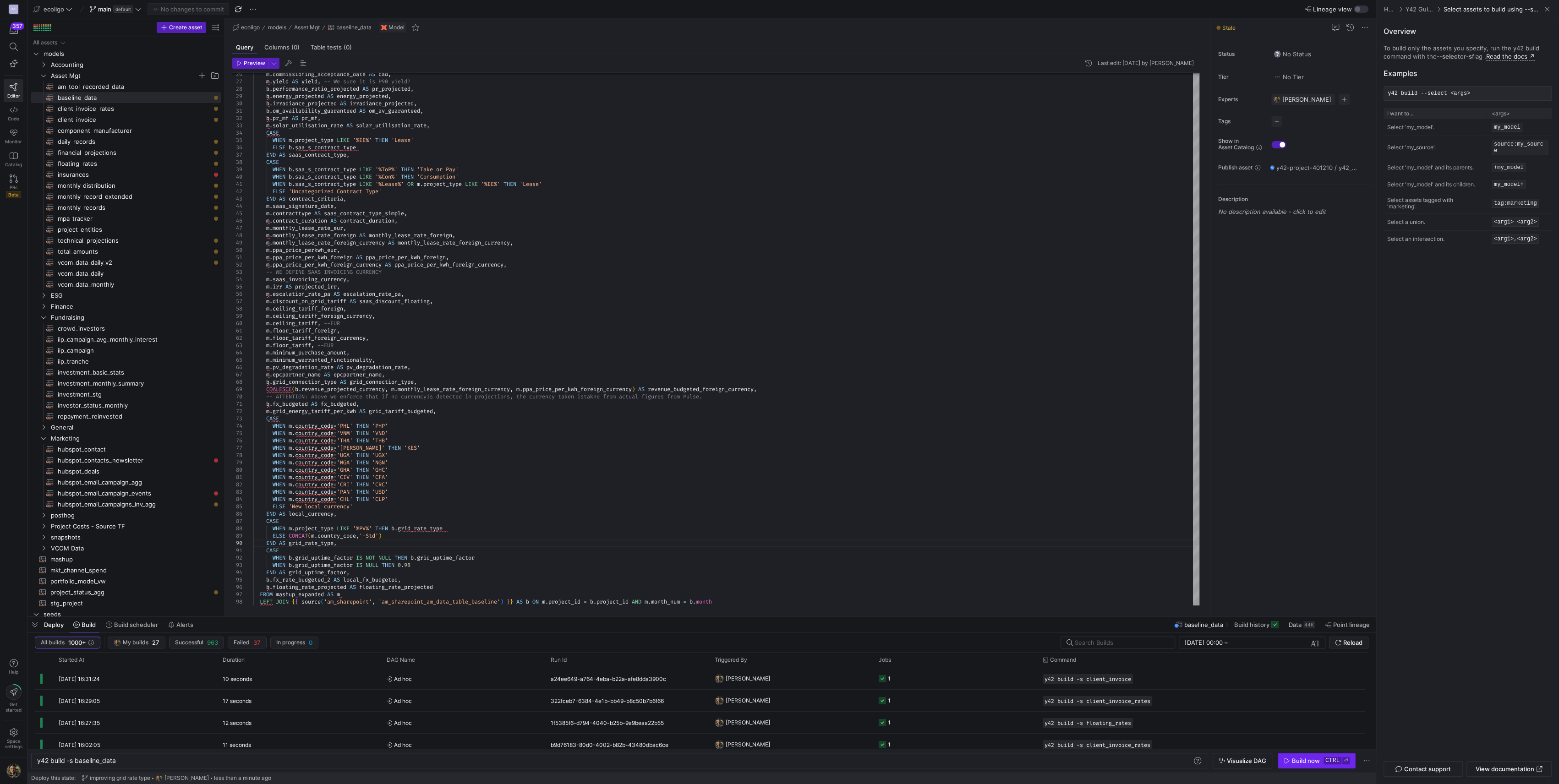
click at [1286, 759] on icon "button" at bounding box center [1287, 760] width 7 height 7
click at [406, 535] on div "CASE m . commissioning_acceptance_date AS cad , m . yield AS yield , -- We sure…" at bounding box center [726, 246] width 946 height 733
type textarea "WHEN [DOMAIN_NAME]_code='CIV' THEN 'CFA' WHEN [DOMAIN_NAME]_code='CRI' THEN 'CR…"
click at [194, 7] on span "Commit & push (1)" at bounding box center [192, 9] width 51 height 7
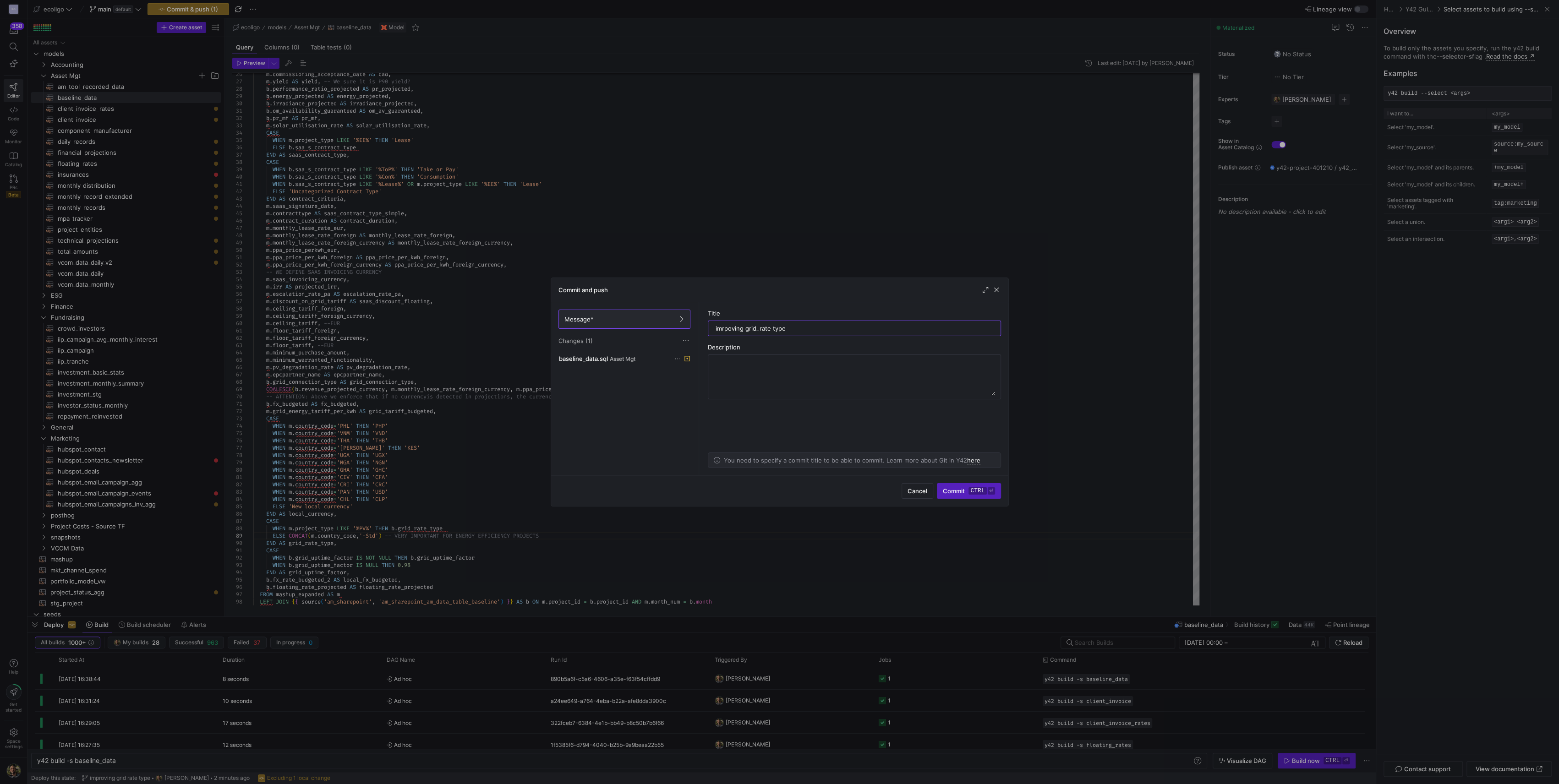
type input "imrpoving grid_rate type"
click at [953, 500] on div "Cancel Commit ctrl ⏎" at bounding box center [780, 491] width 457 height 31
click at [954, 491] on span "Commit ctrl ⏎" at bounding box center [969, 491] width 52 height 7
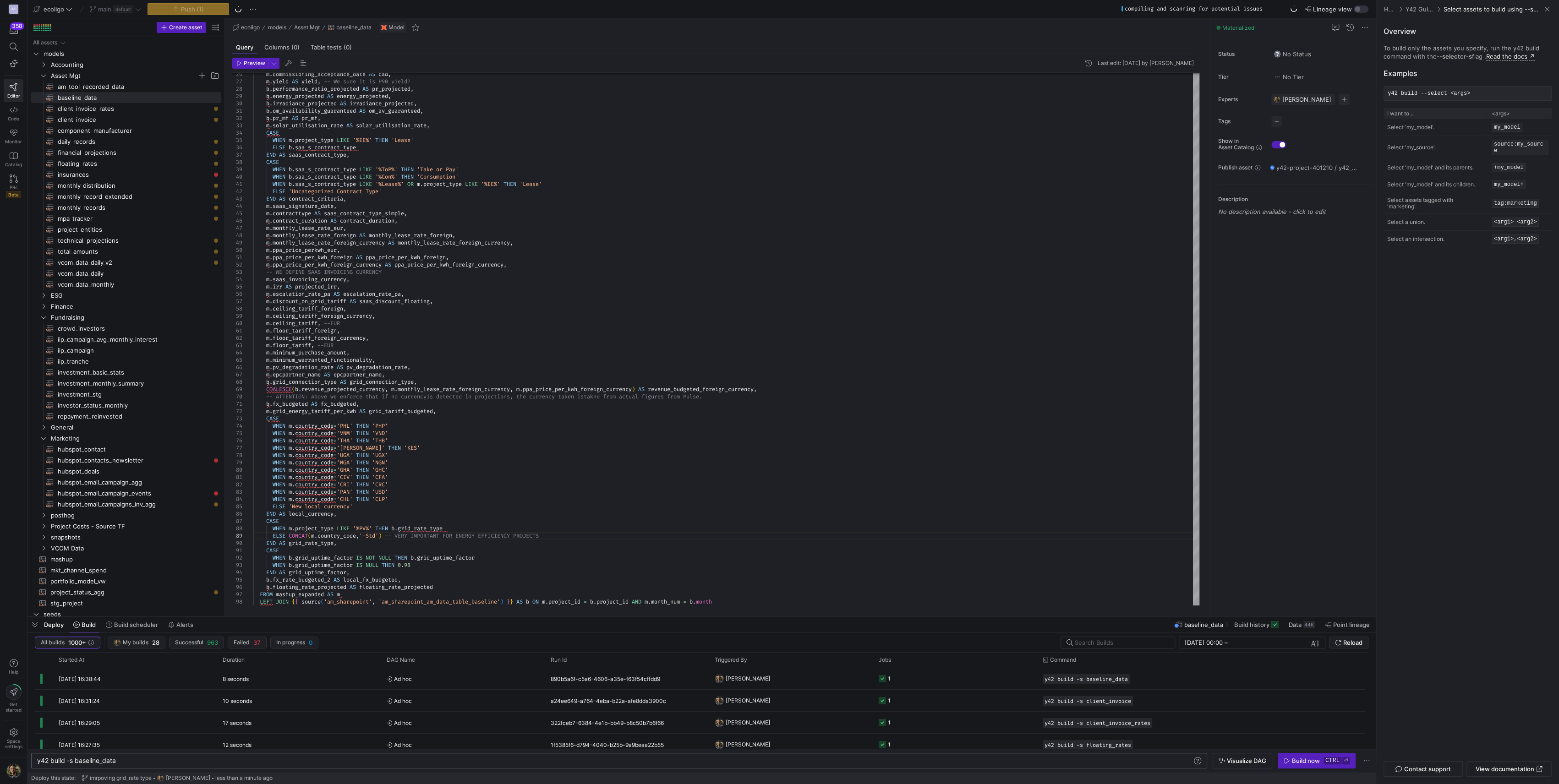
click at [157, 756] on div "y42 build -s baseline_data y42 build -s baseline_data" at bounding box center [619, 760] width 1176 height 16
click at [143, 768] on y42-orchestration-inline-build "y42 build -s baseline_data y42 build -s baseline_data Visualize DAG Build now c…" at bounding box center [701, 760] width 1348 height 24
click at [119, 760] on div "y42 build -s baseline_data" at bounding box center [614, 760] width 1155 height 7
type textarea "y42 build -s baseline_data+"
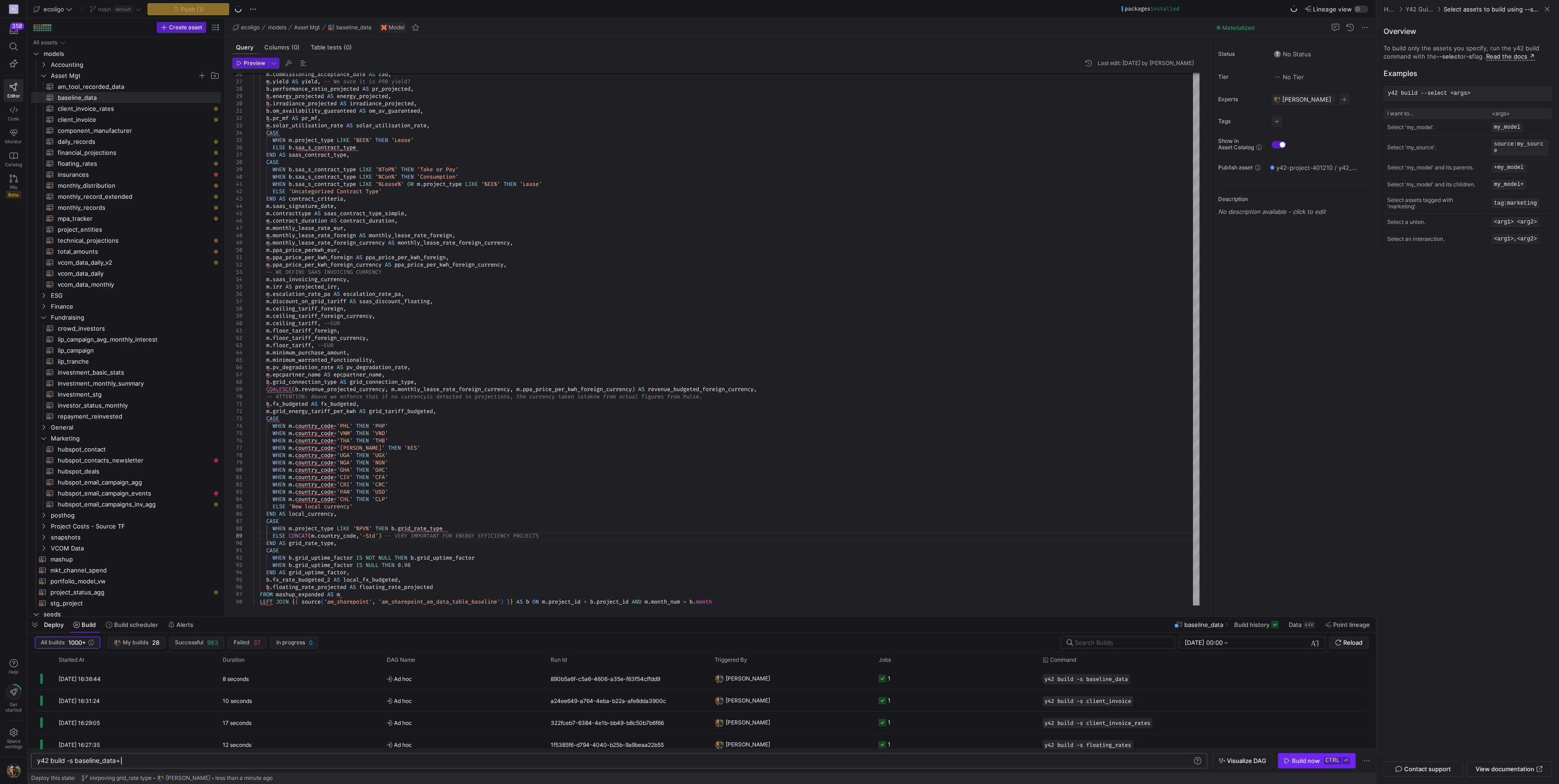
click at [1305, 762] on div "Build now" at bounding box center [1306, 760] width 28 height 7
